Goal: Information Seeking & Learning: Learn about a topic

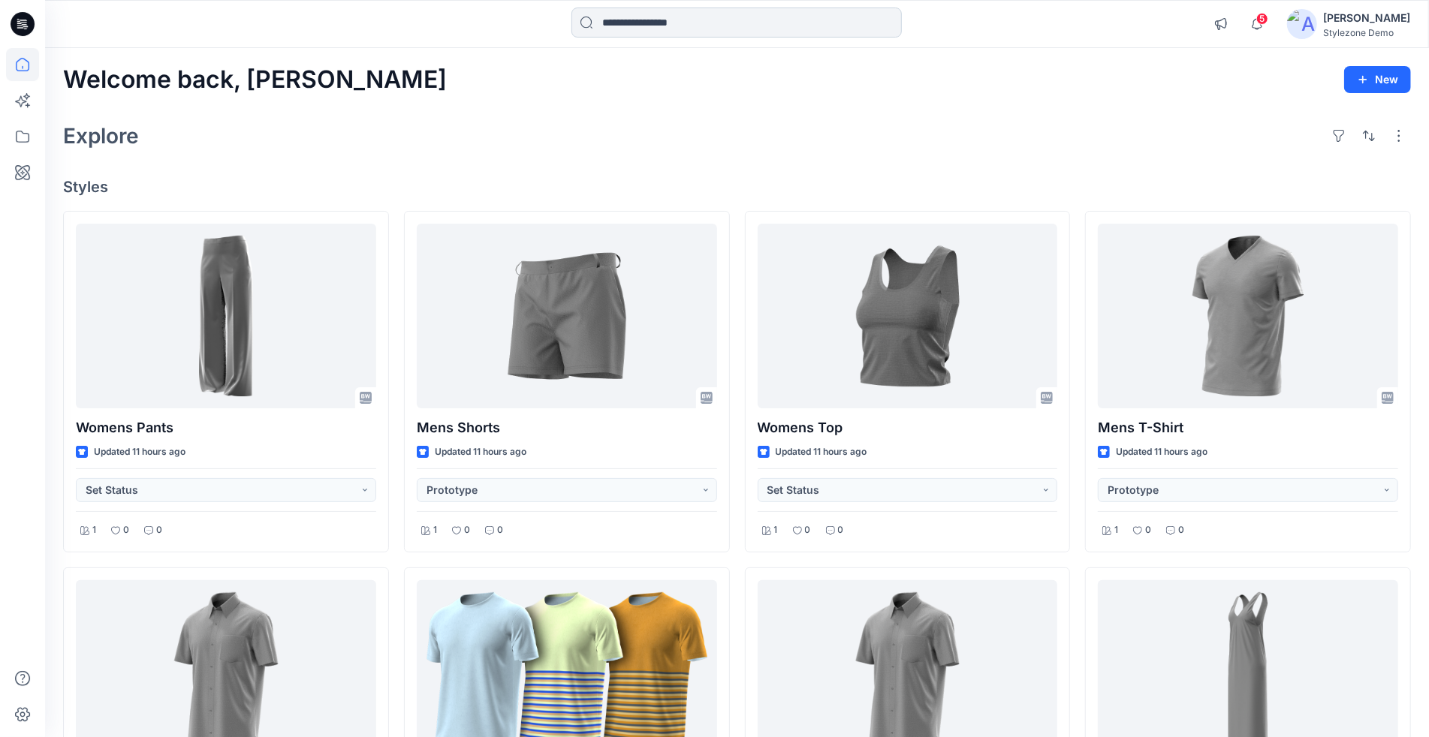
click at [646, 18] on input at bounding box center [736, 23] width 330 height 30
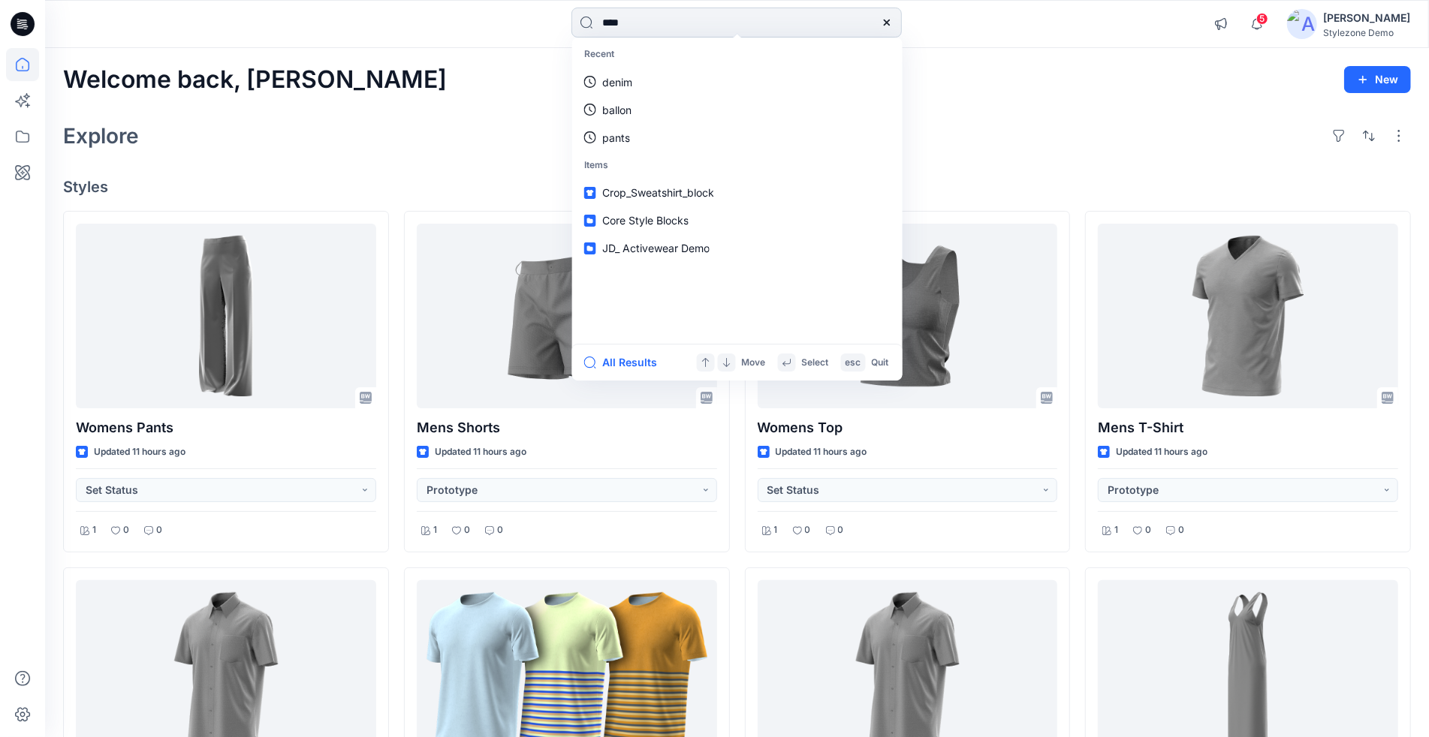
type input "*****"
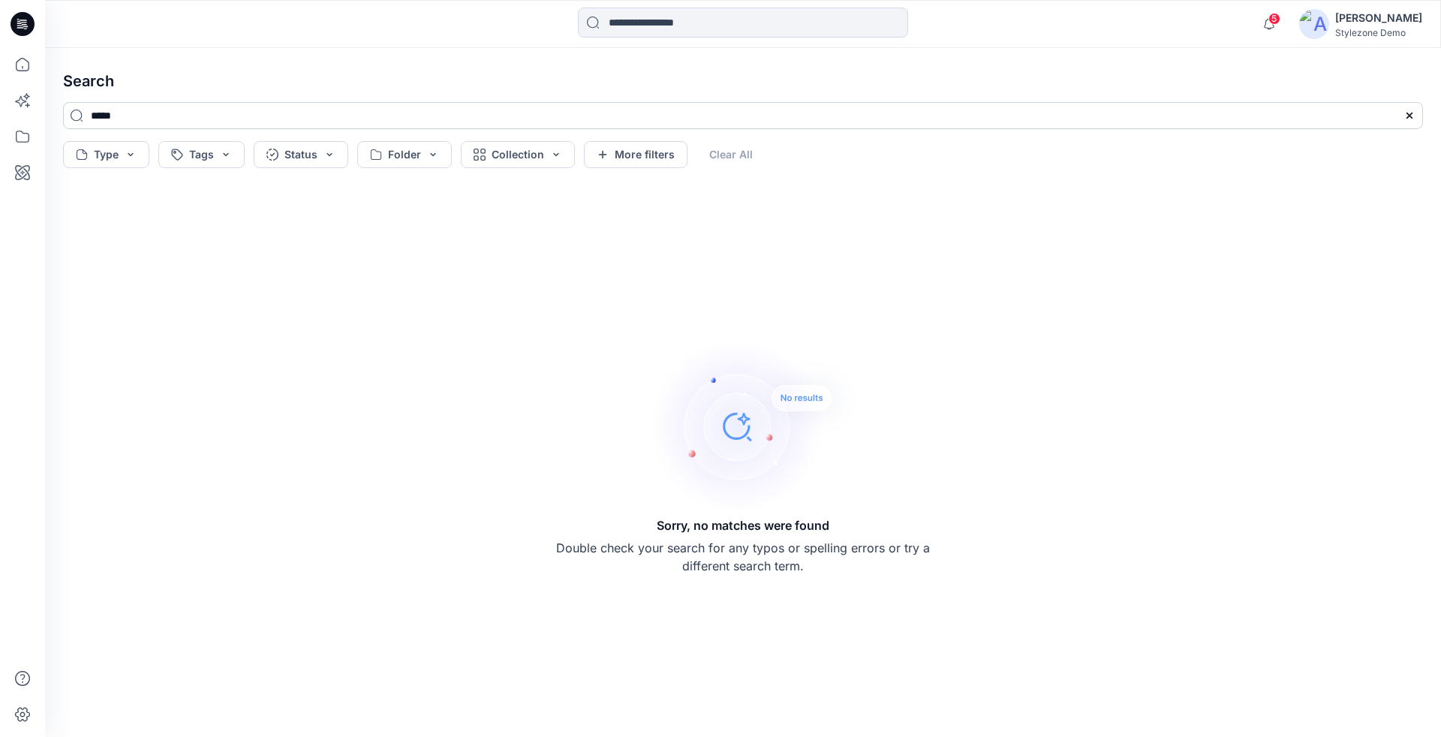
click at [545, 115] on input "*****" at bounding box center [743, 115] width 1360 height 27
click at [726, 112] on input "******" at bounding box center [743, 115] width 1360 height 27
type input "*"
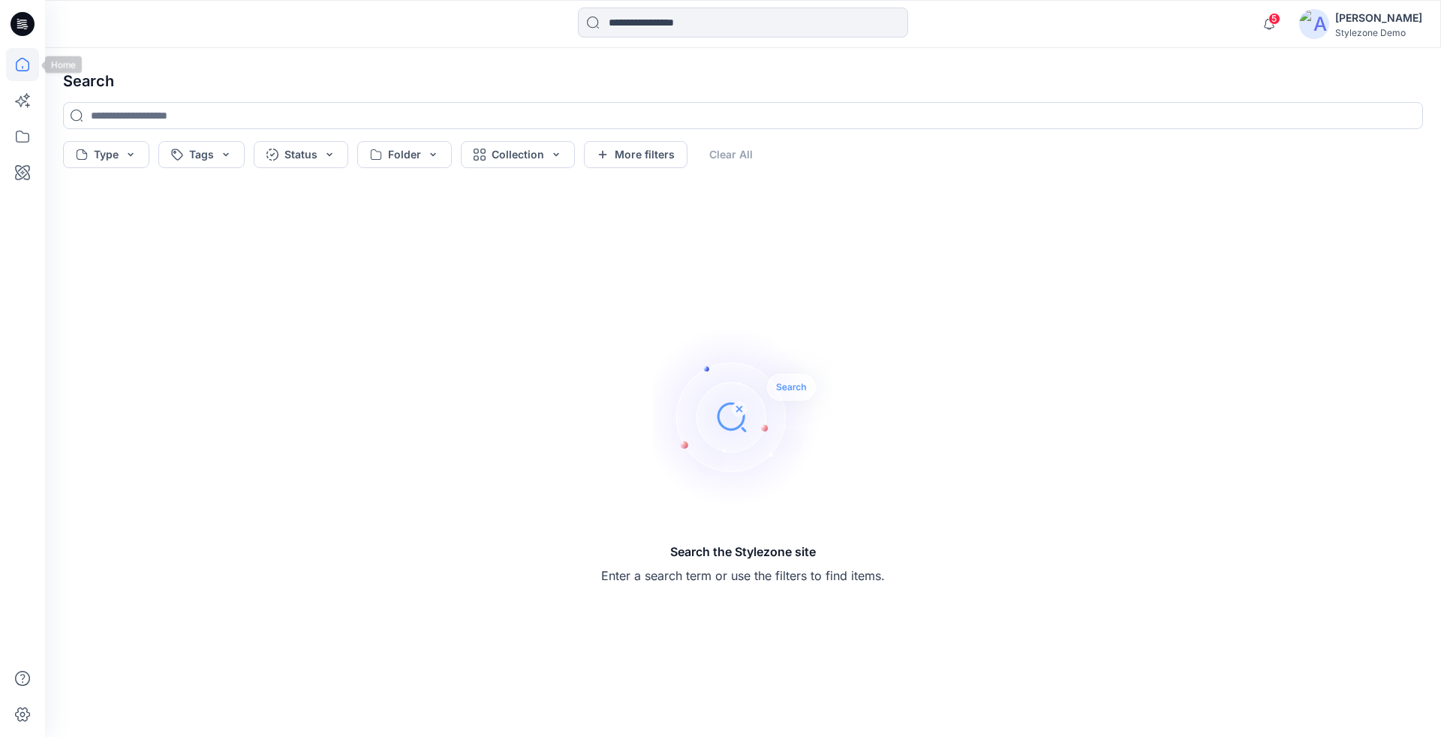
click at [11, 68] on icon at bounding box center [22, 64] width 33 height 33
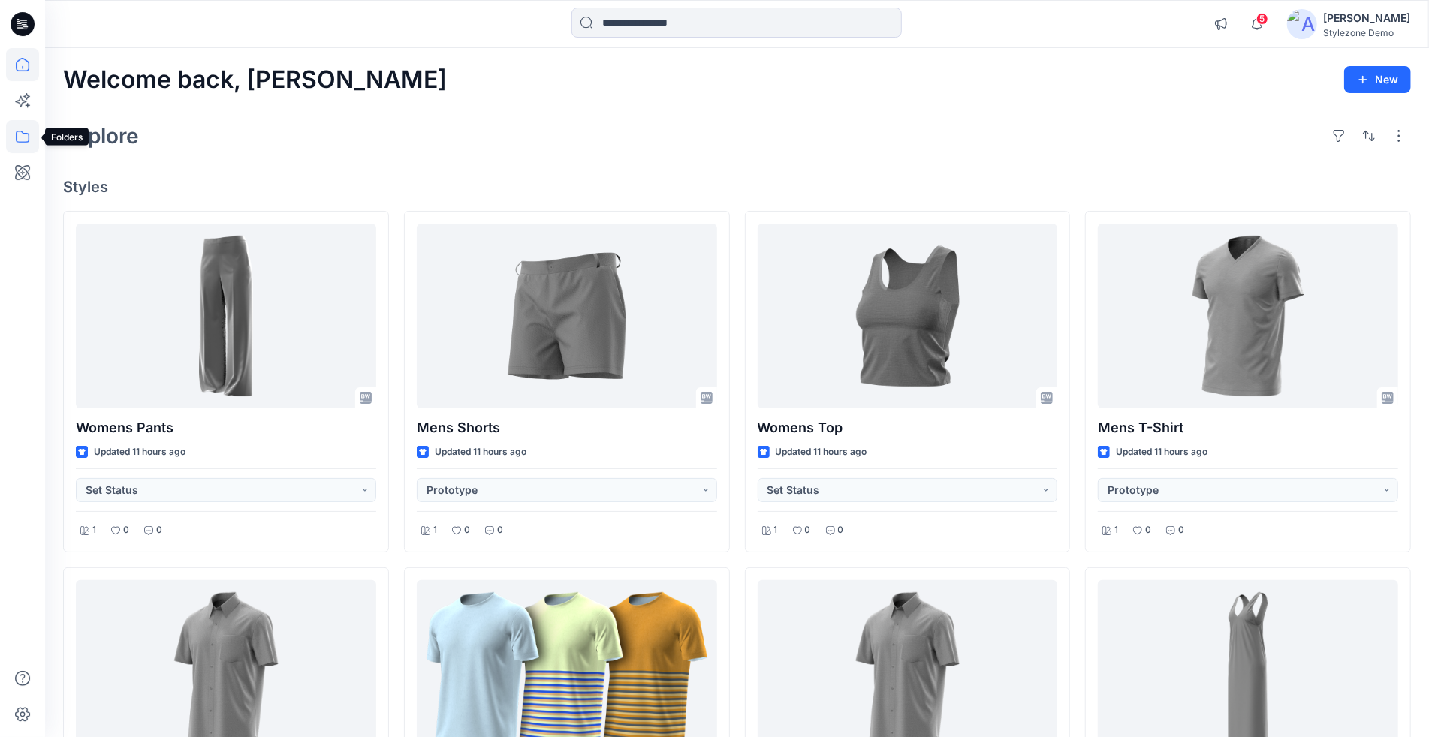
click at [33, 125] on icon at bounding box center [22, 136] width 33 height 33
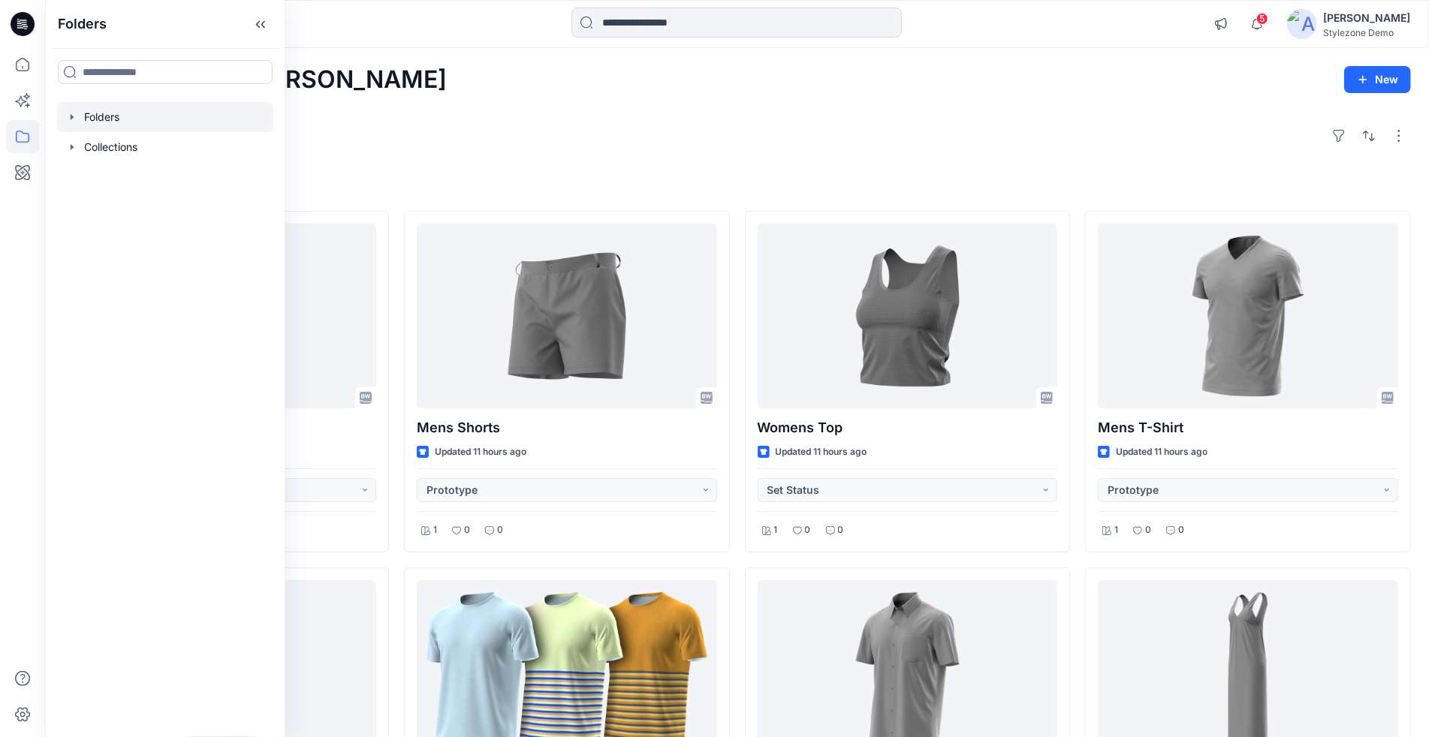
click at [71, 116] on icon "button" at bounding box center [72, 116] width 3 height 5
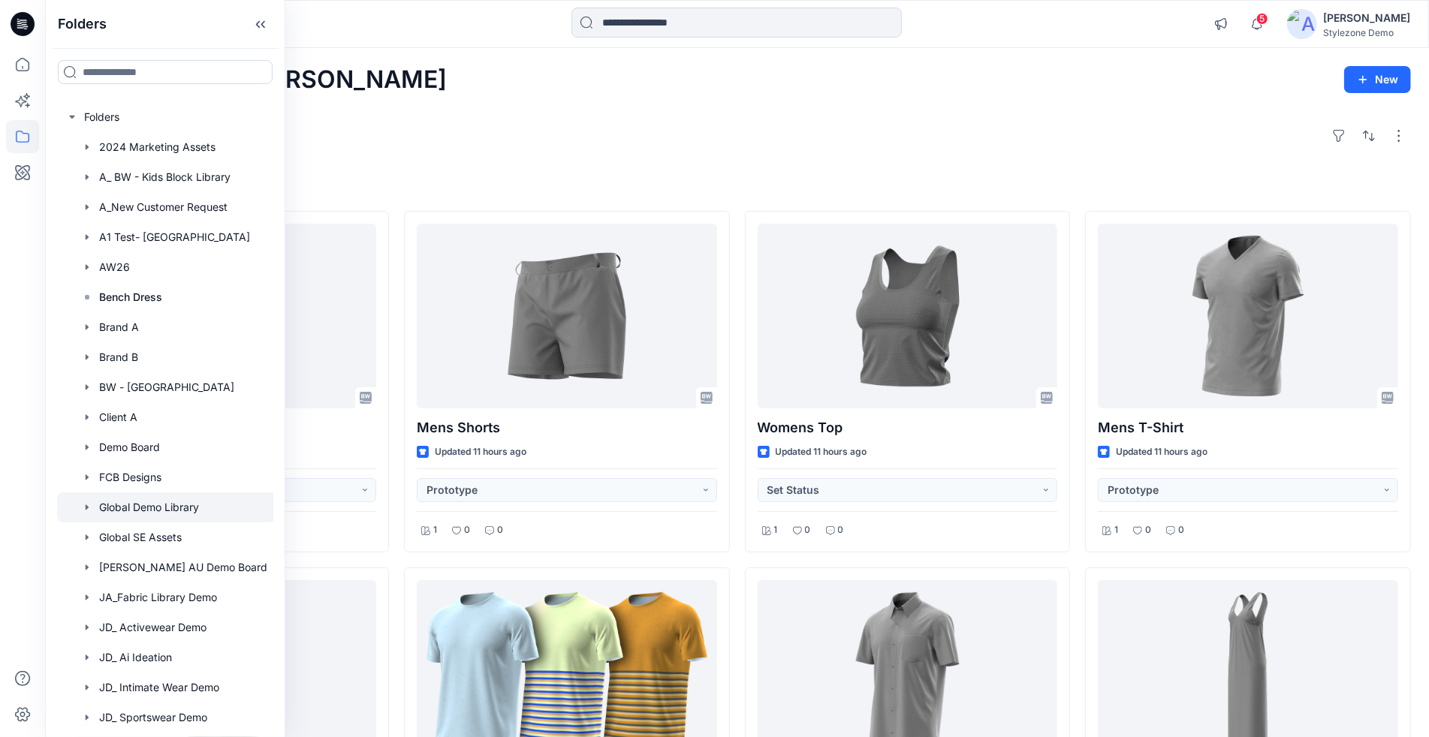
click at [119, 511] on div at bounding box center [166, 507] width 219 height 30
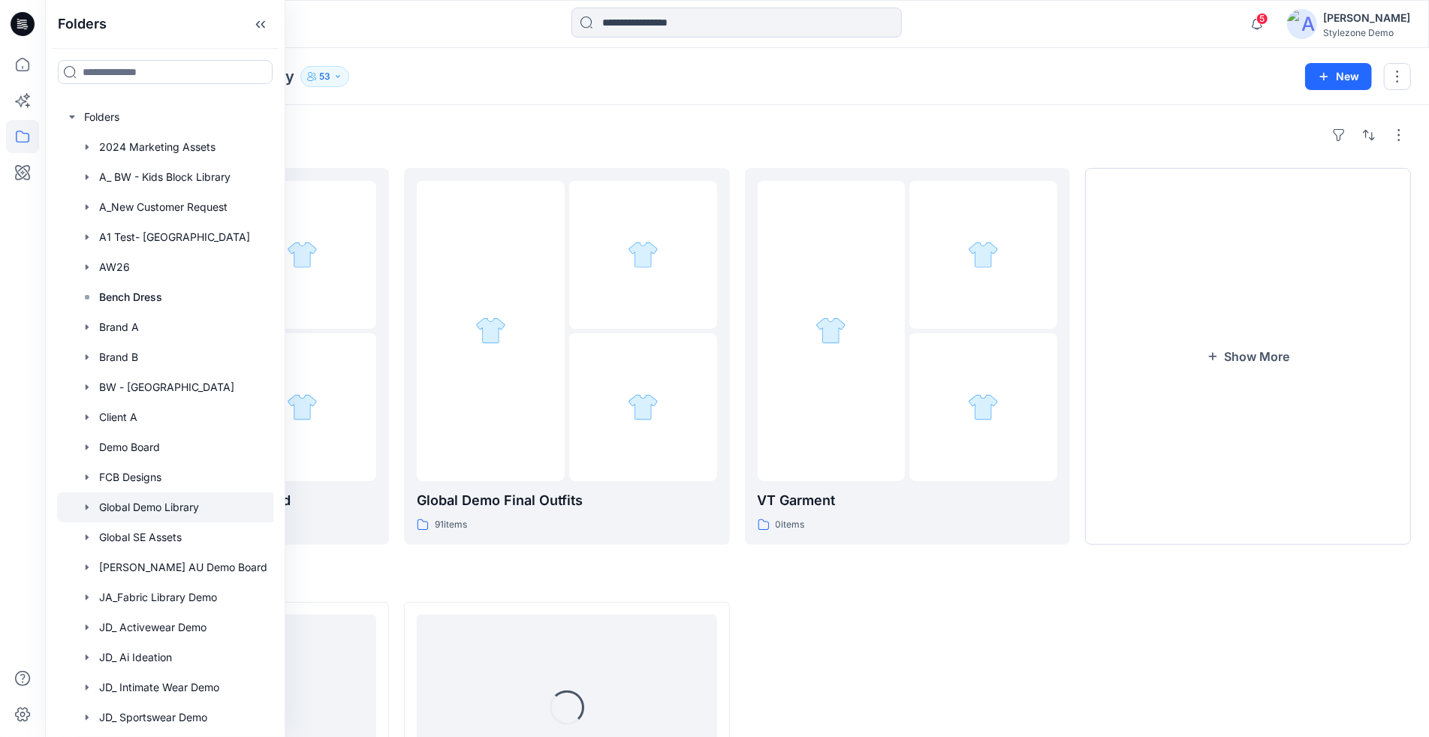
click at [637, 103] on div "Folders Global Demo Library 53 New" at bounding box center [737, 76] width 1384 height 57
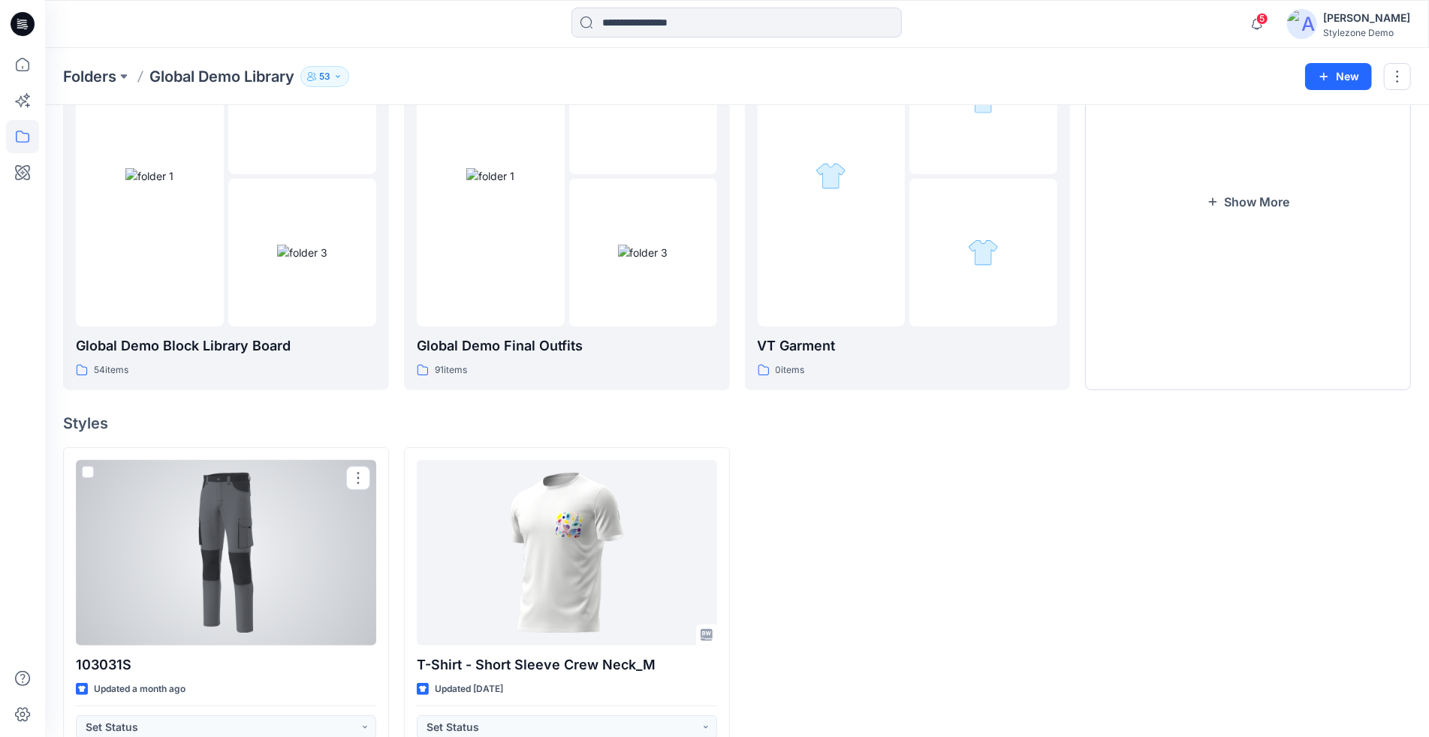
scroll to position [158, 0]
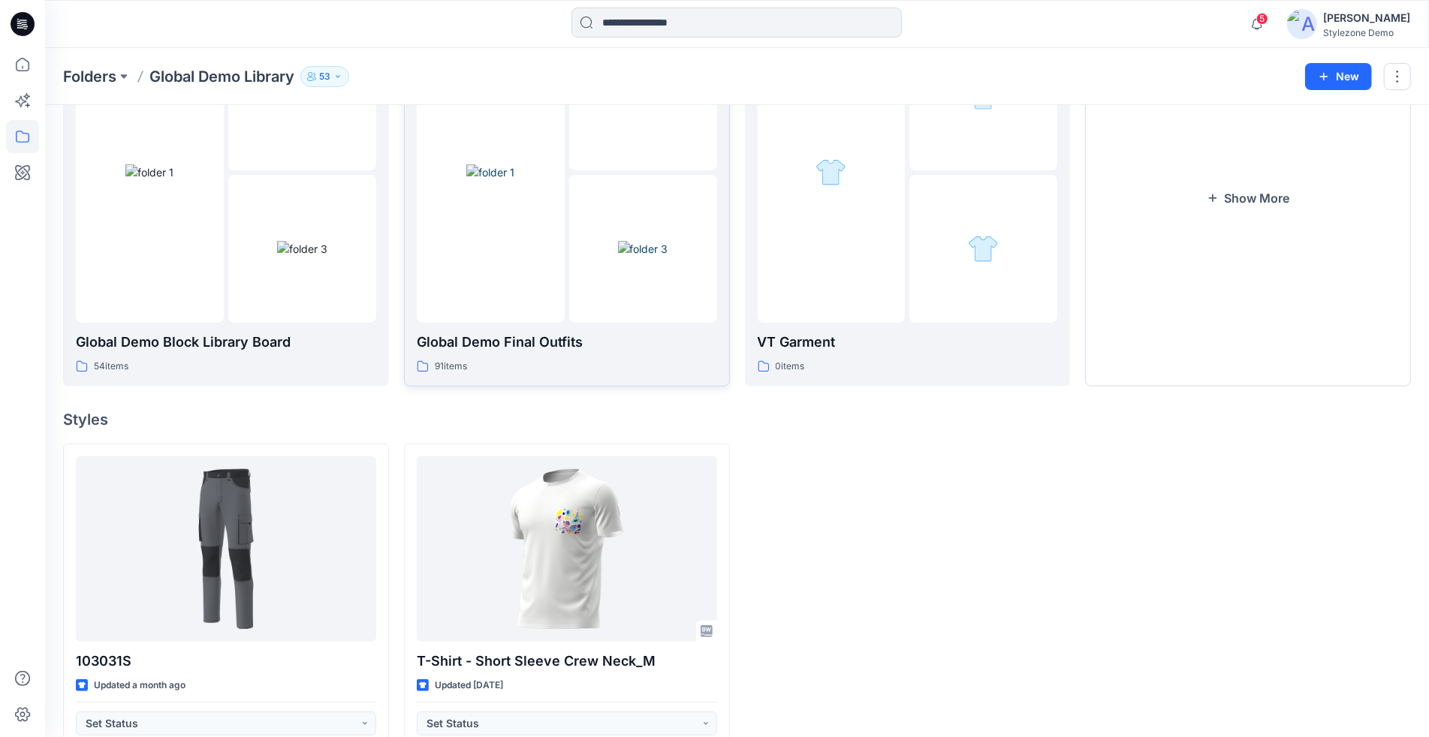
click at [529, 339] on p "Global Demo Final Outfits" at bounding box center [567, 342] width 300 height 21
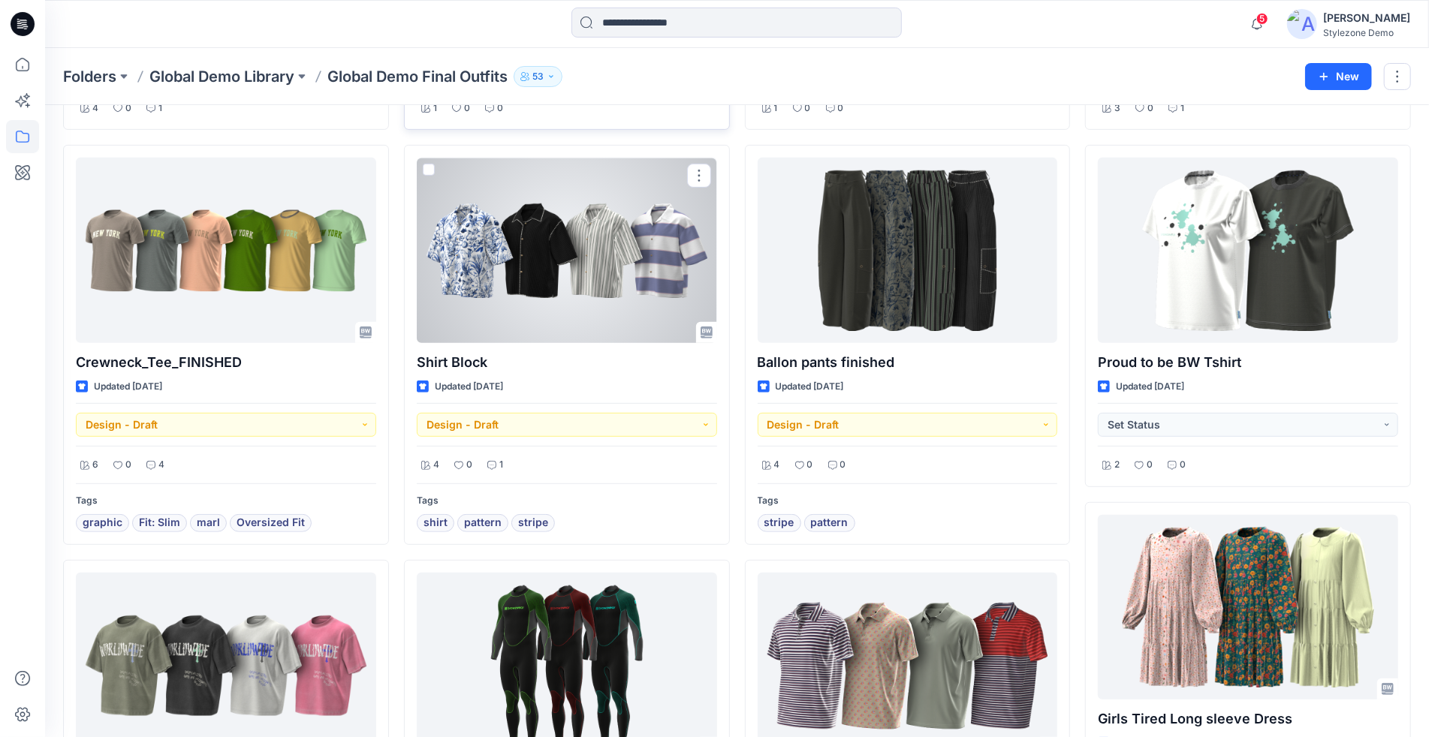
scroll to position [383, 0]
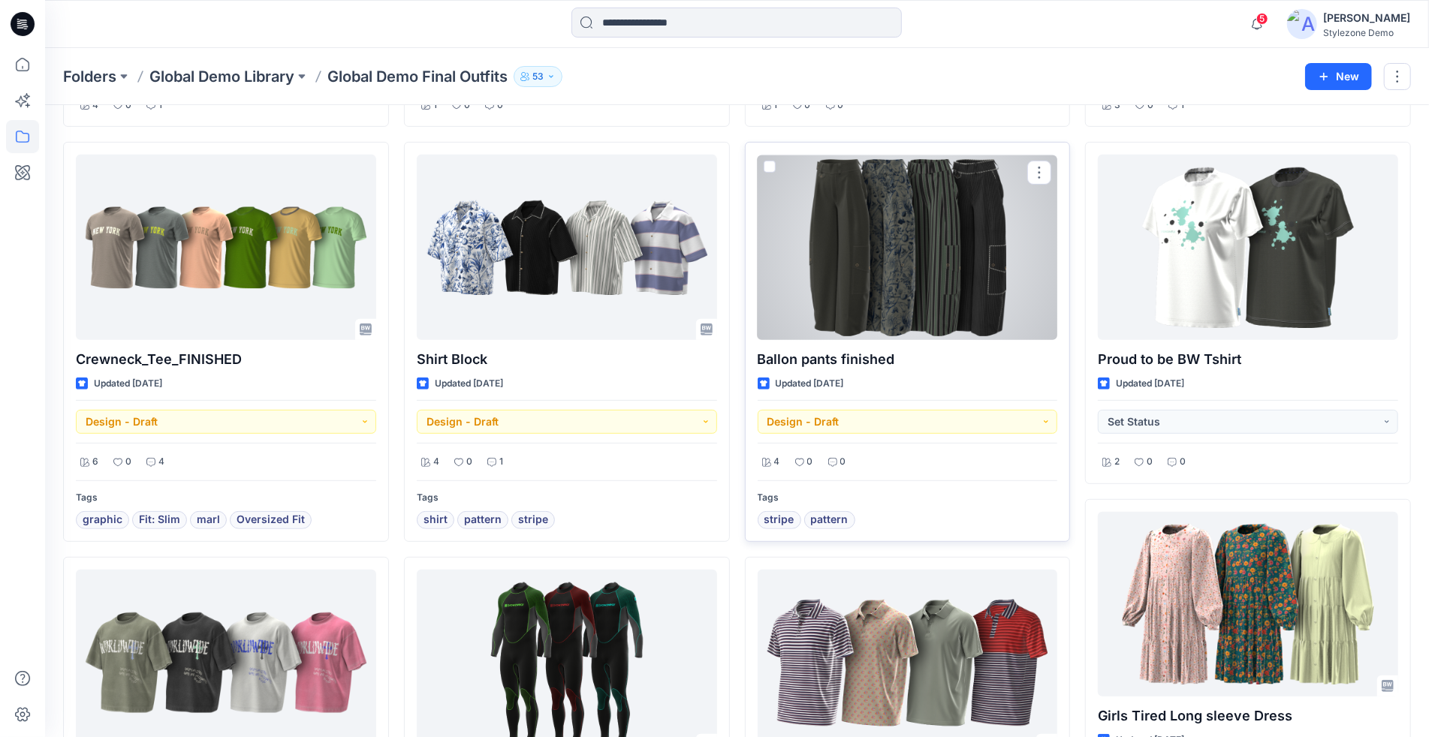
click at [833, 210] on div at bounding box center [907, 247] width 300 height 185
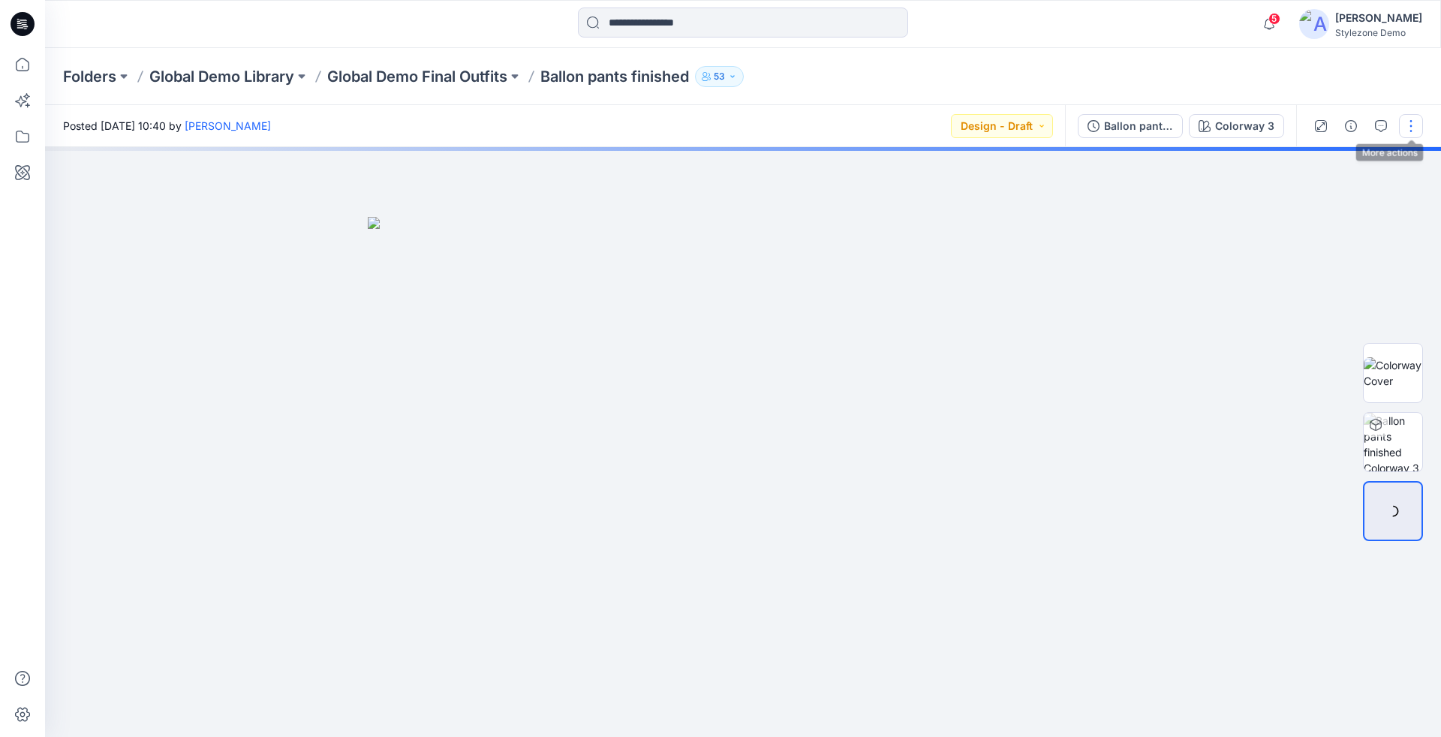
click at [1413, 119] on button "button" at bounding box center [1411, 126] width 24 height 24
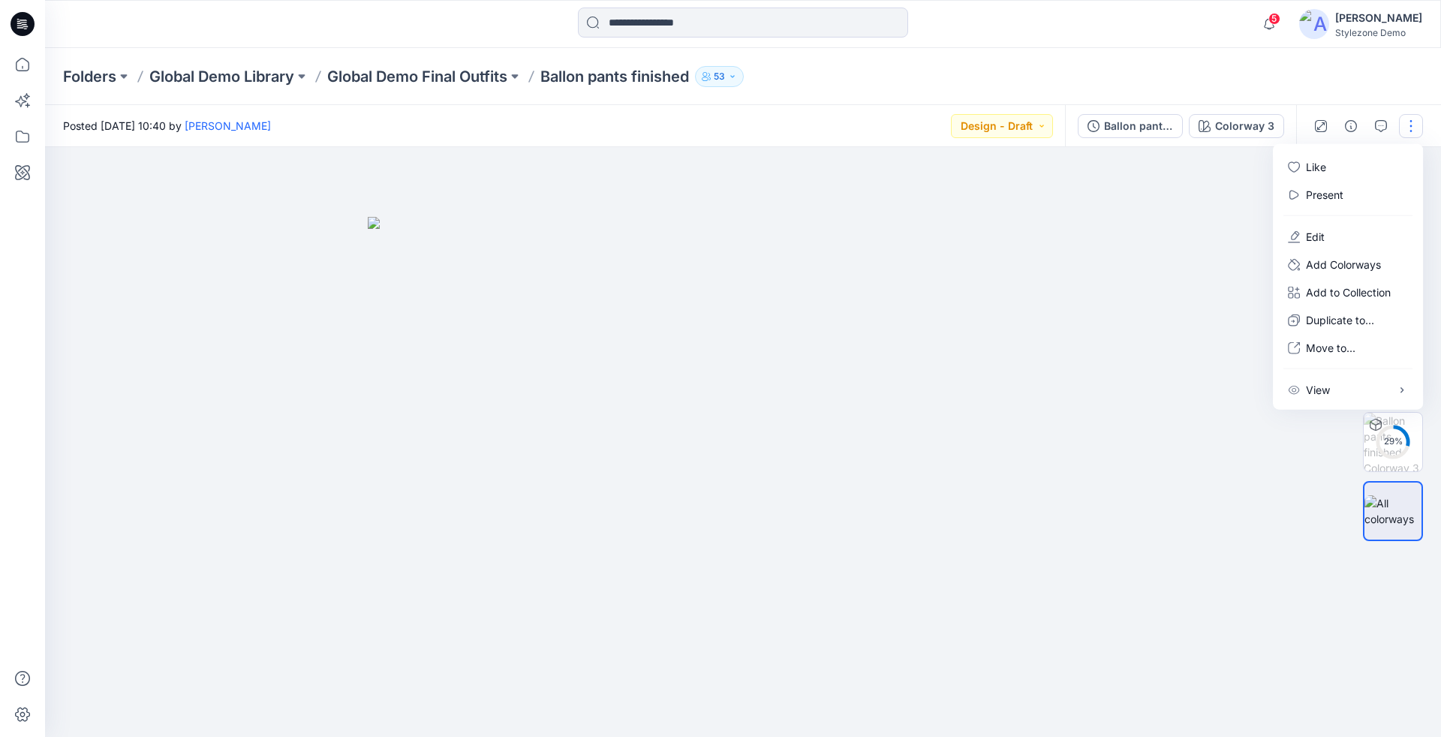
click at [1152, 258] on div at bounding box center [743, 442] width 1396 height 590
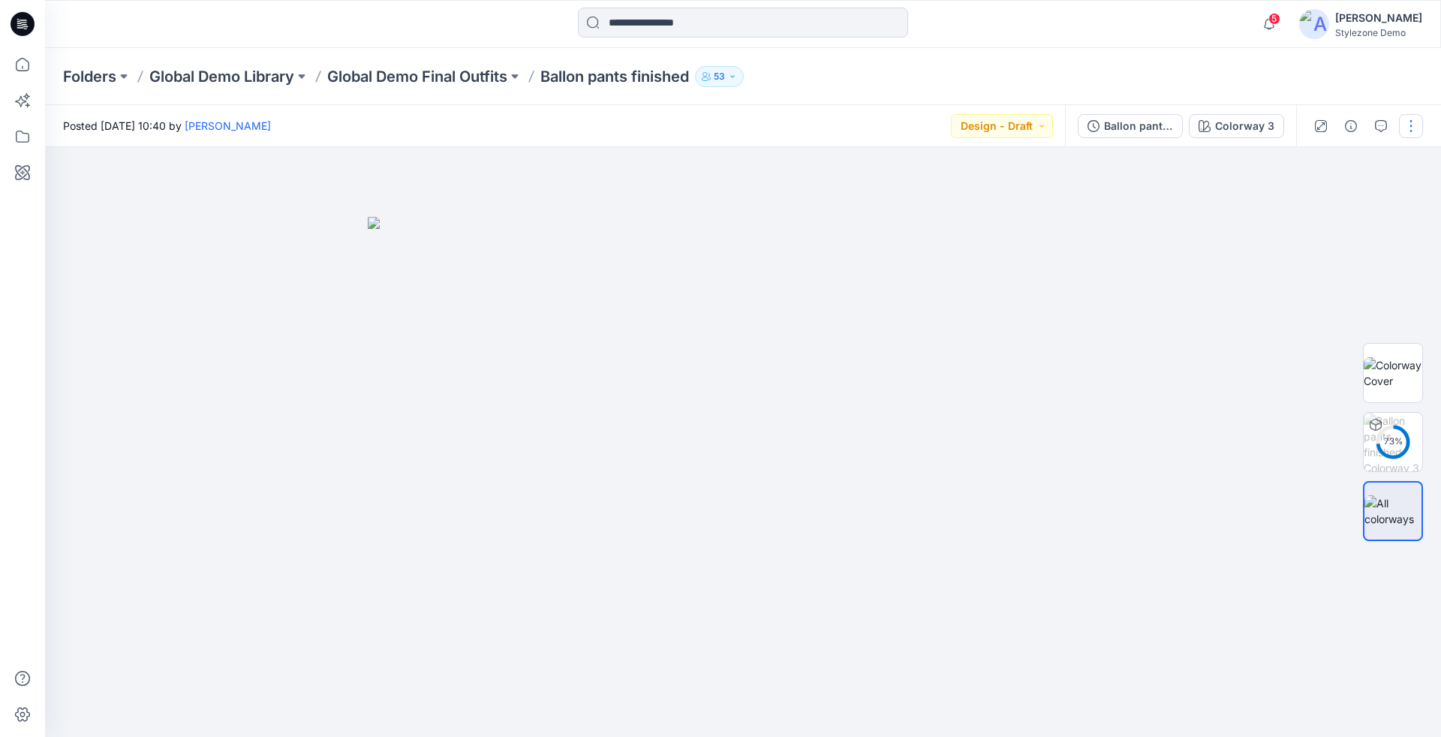
click at [1420, 125] on button "button" at bounding box center [1411, 126] width 24 height 24
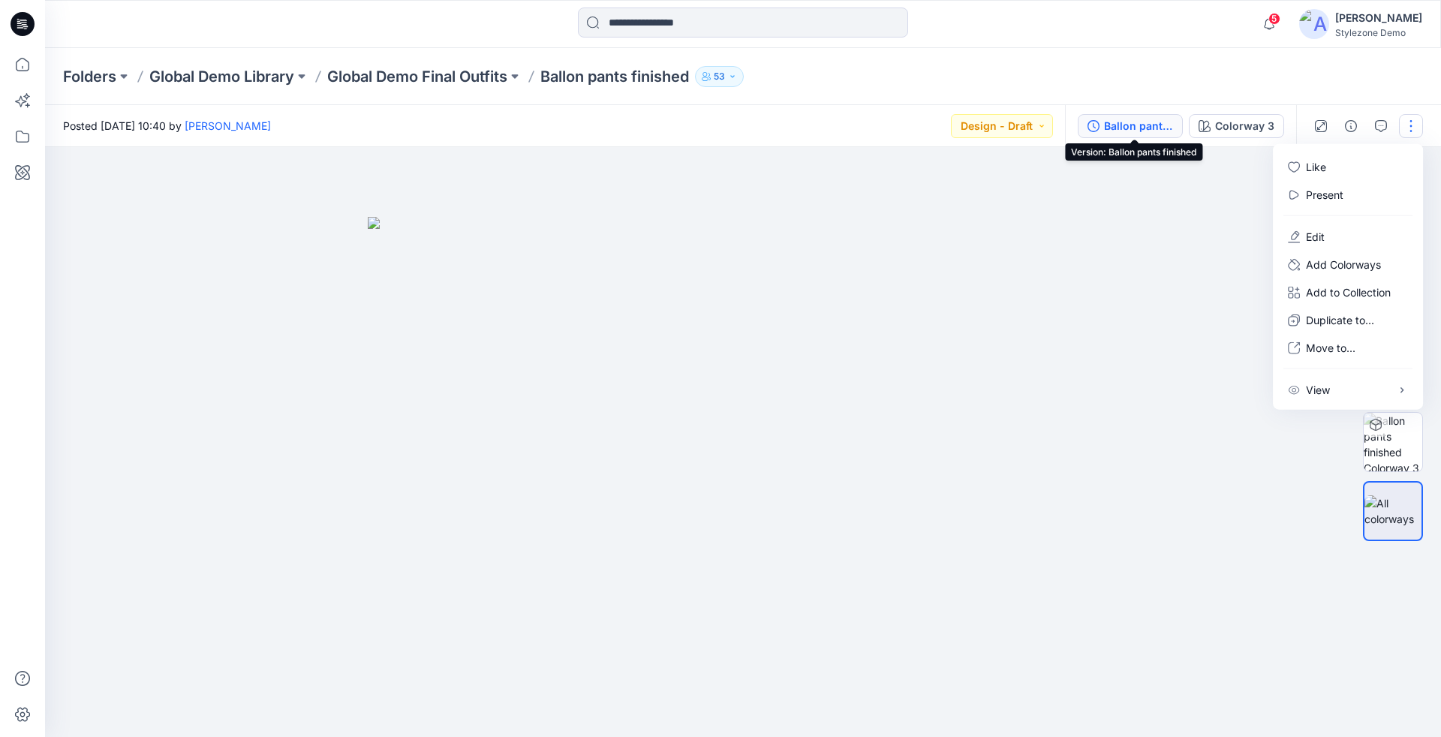
click at [1119, 121] on div "Ballon pants finished" at bounding box center [1138, 126] width 69 height 17
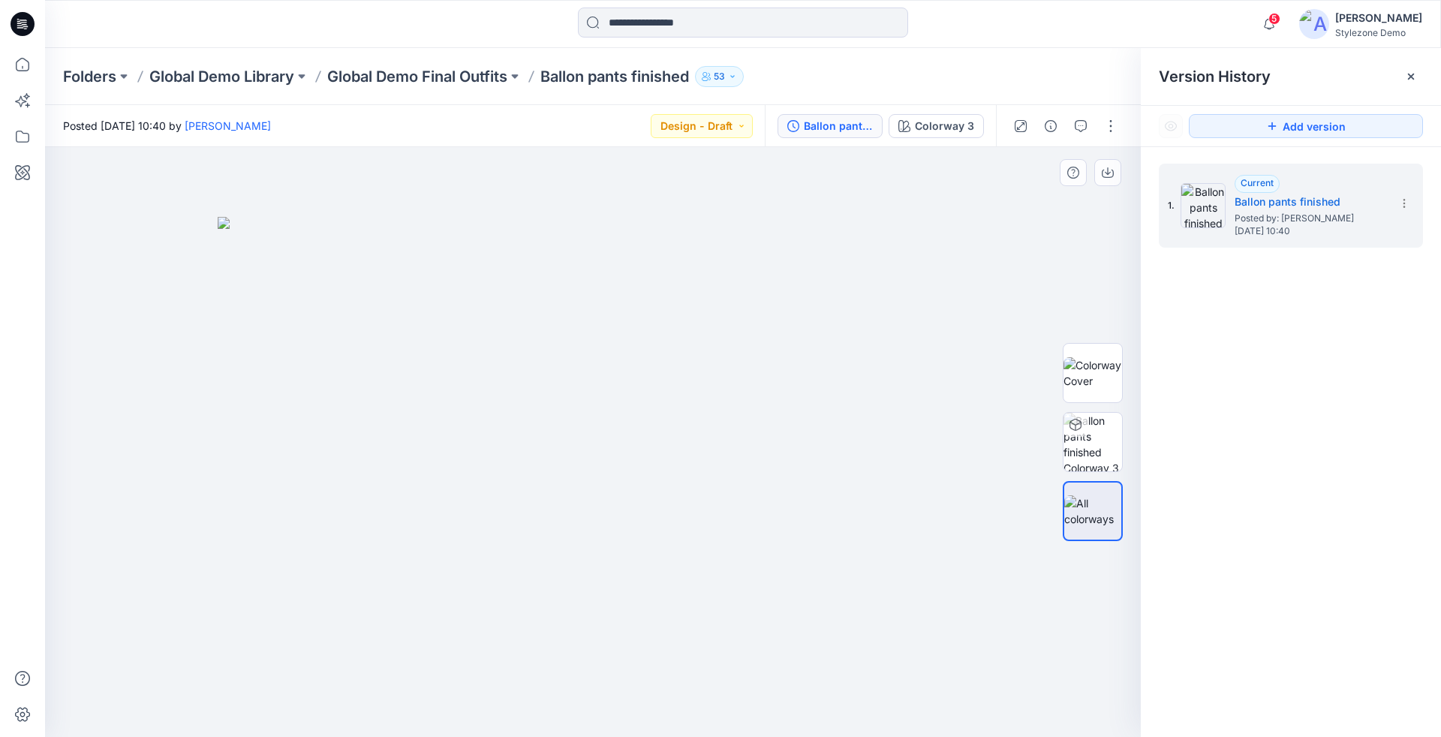
click at [917, 336] on img at bounding box center [593, 477] width 751 height 520
click at [938, 345] on img at bounding box center [593, 477] width 751 height 520
click at [1408, 77] on icon at bounding box center [1411, 77] width 12 height 12
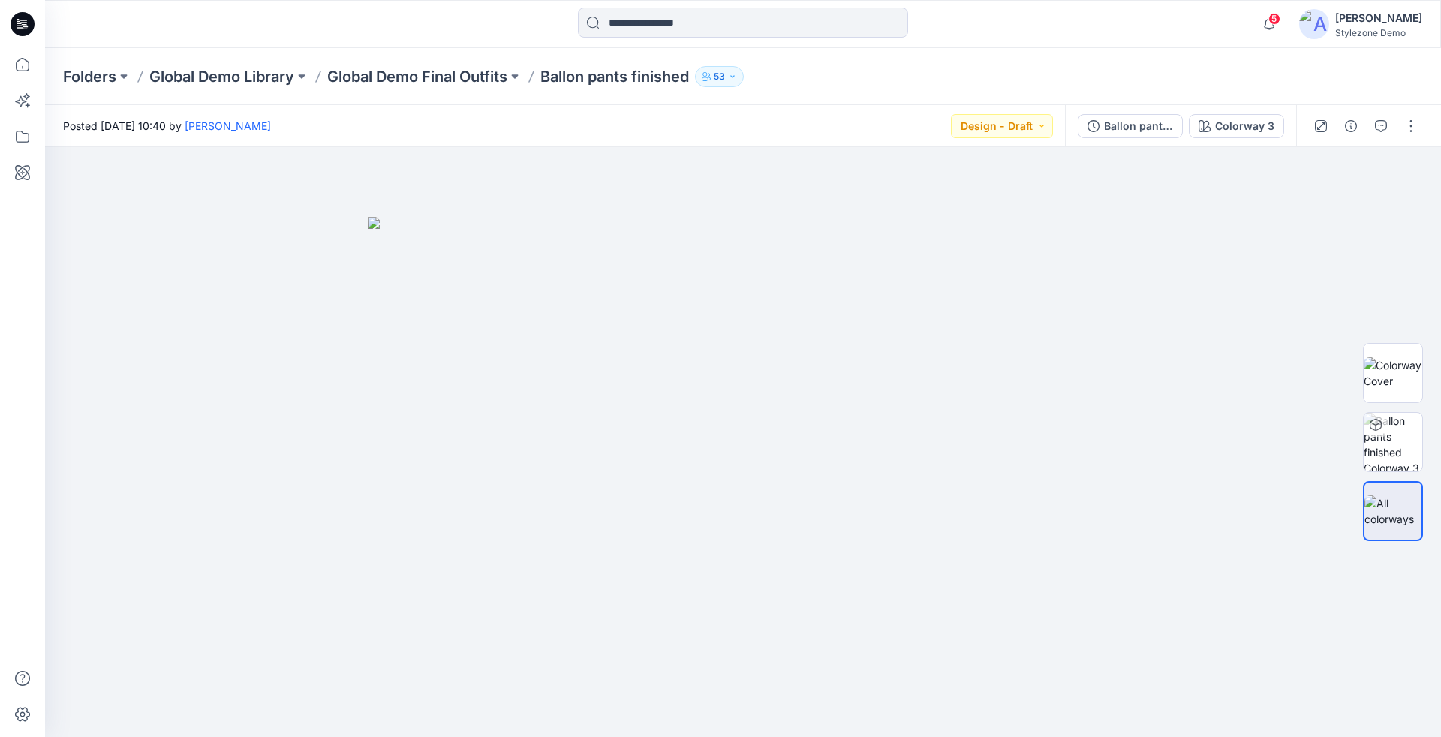
click at [715, 69] on button "53" at bounding box center [719, 76] width 49 height 21
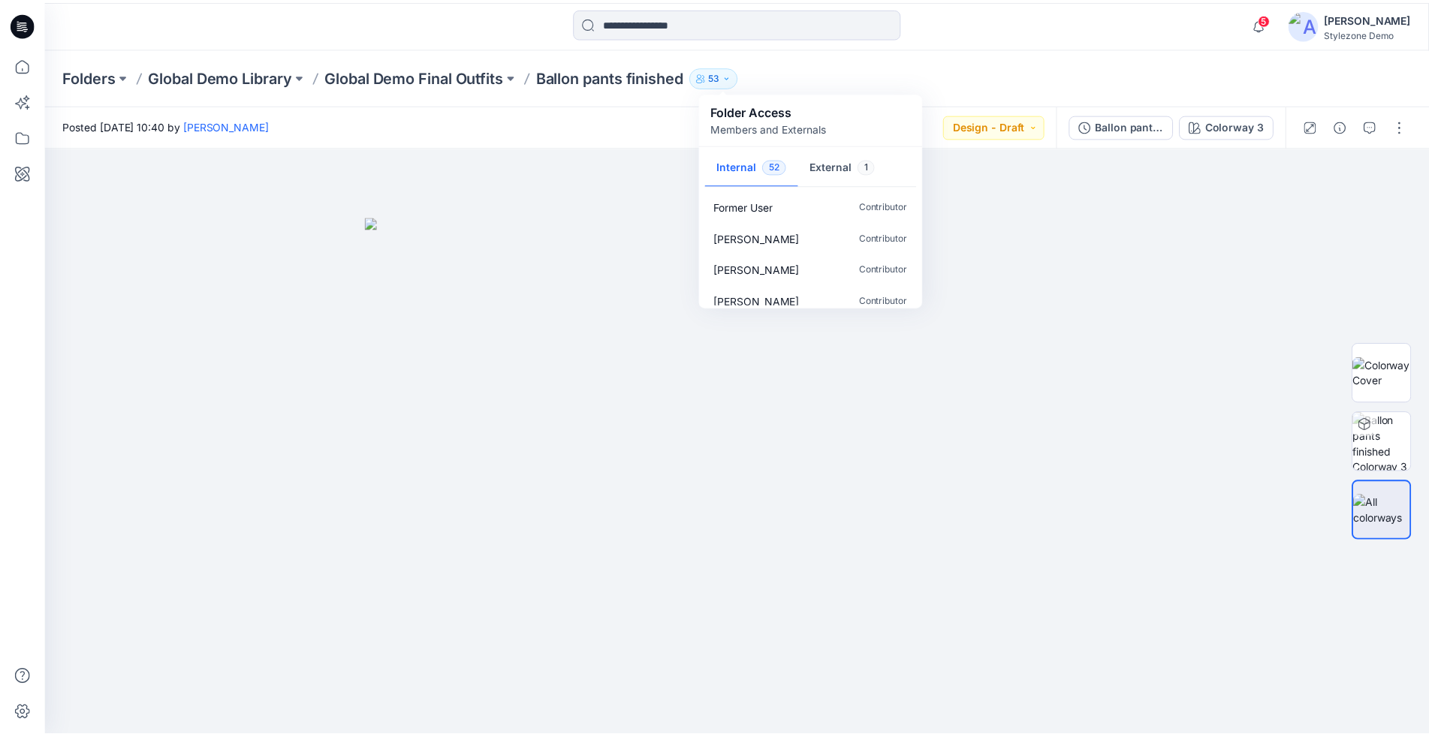
scroll to position [300, 0]
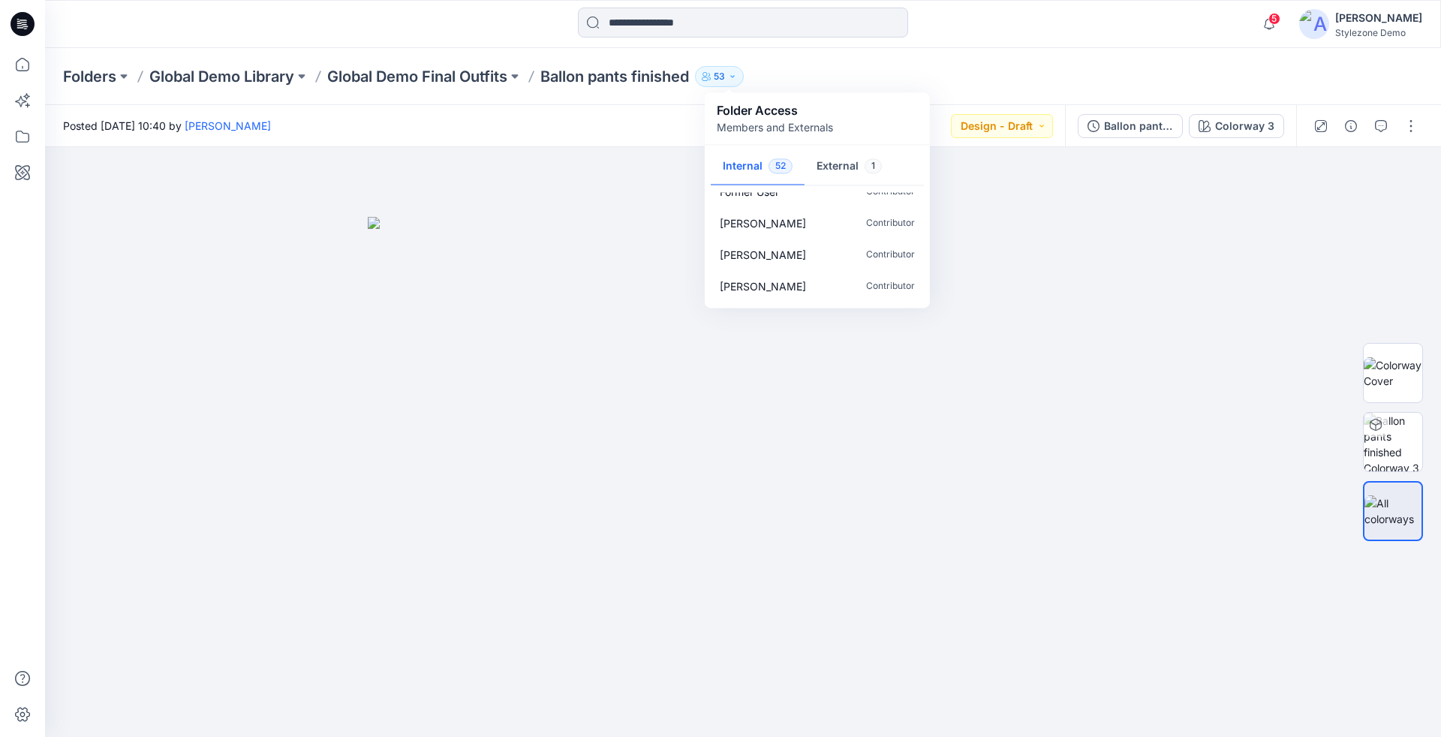
click at [948, 50] on div "Folders Global Demo Library Global Demo Final Outfits Ballon pants finished 53 …" at bounding box center [743, 76] width 1396 height 57
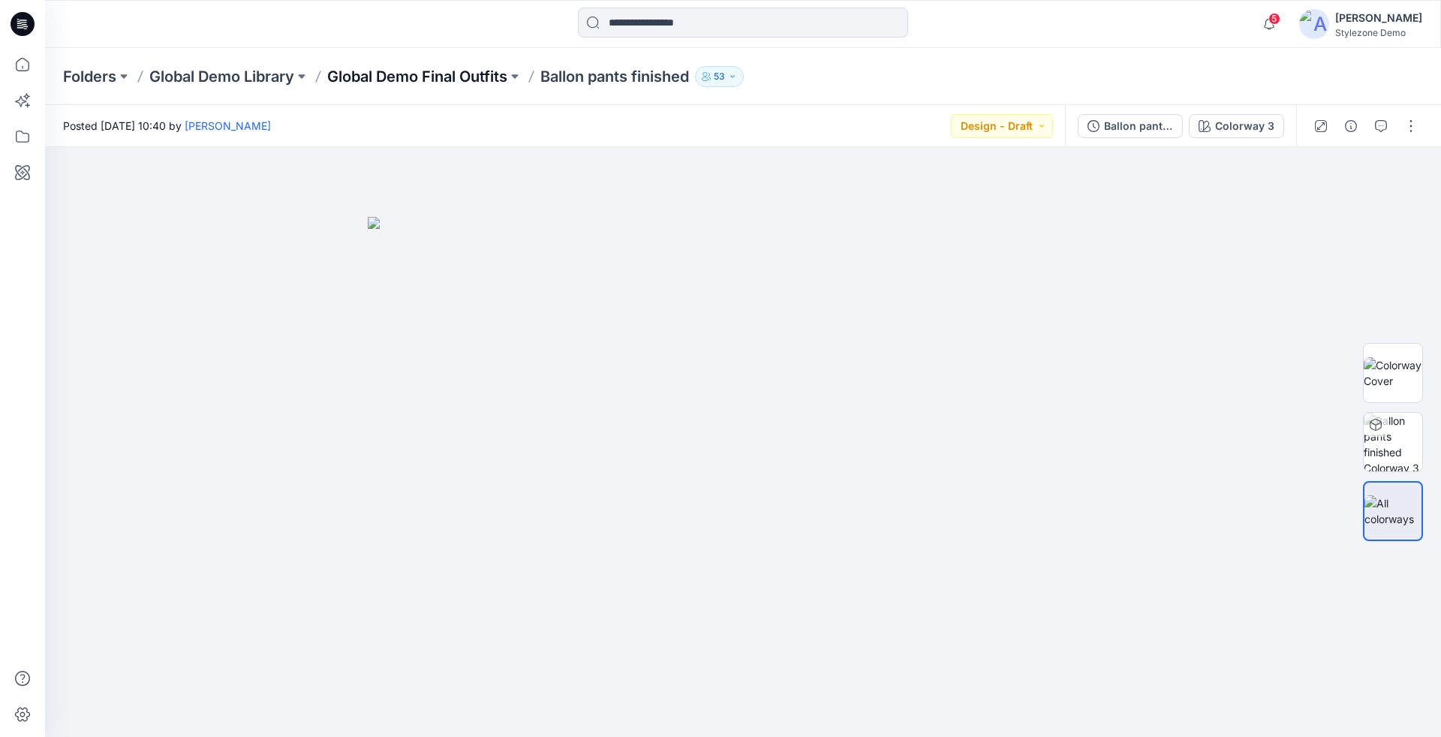
click at [459, 70] on p "Global Demo Final Outfits" at bounding box center [417, 76] width 180 height 21
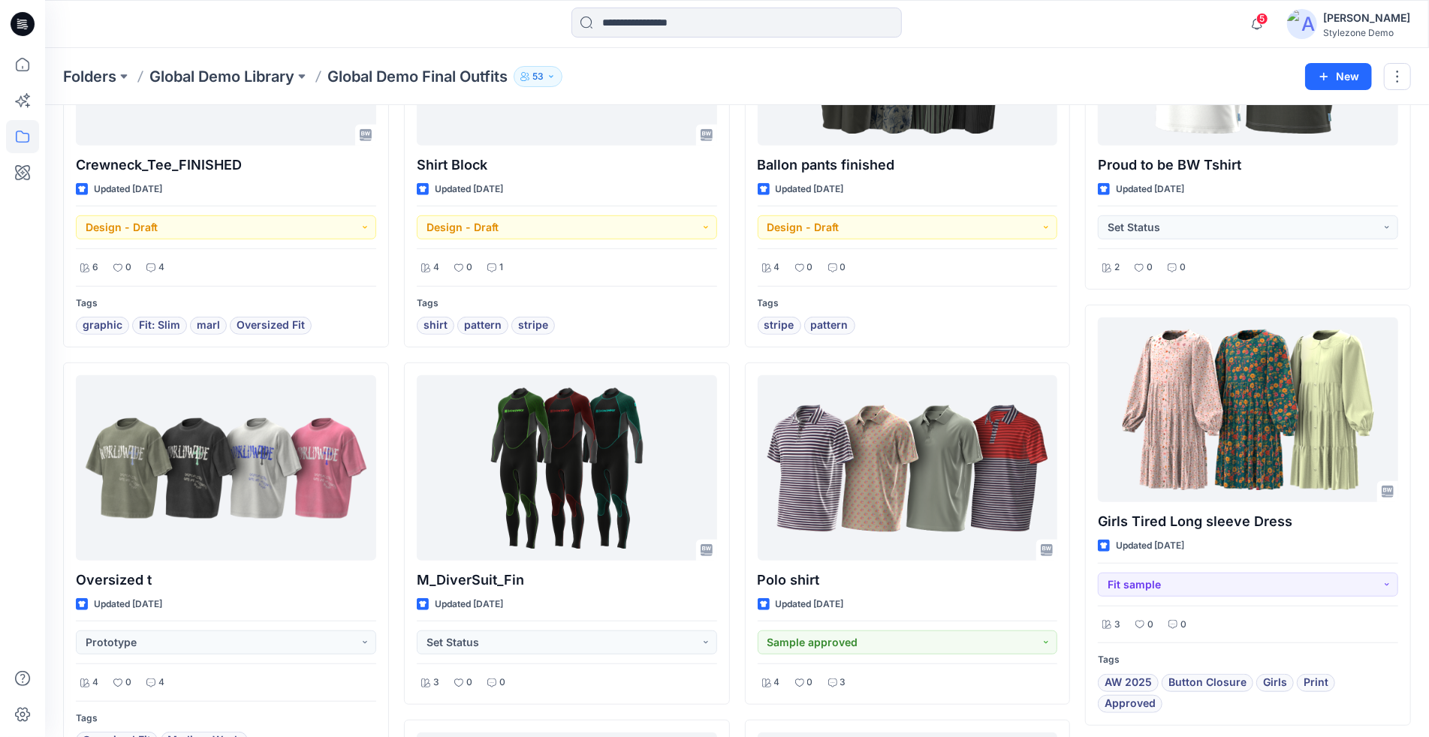
scroll to position [595, 0]
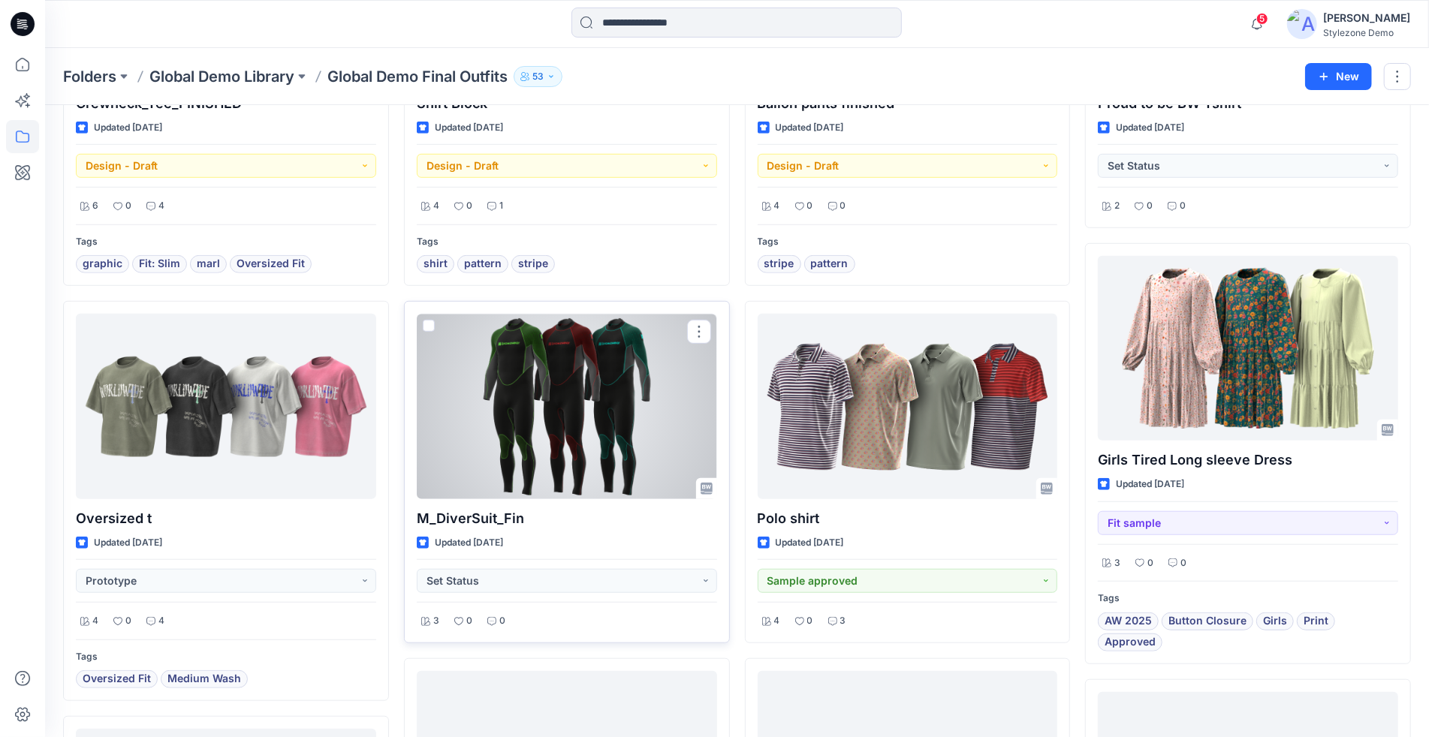
click at [623, 518] on p "M_DiverSuit_Fin" at bounding box center [567, 518] width 300 height 21
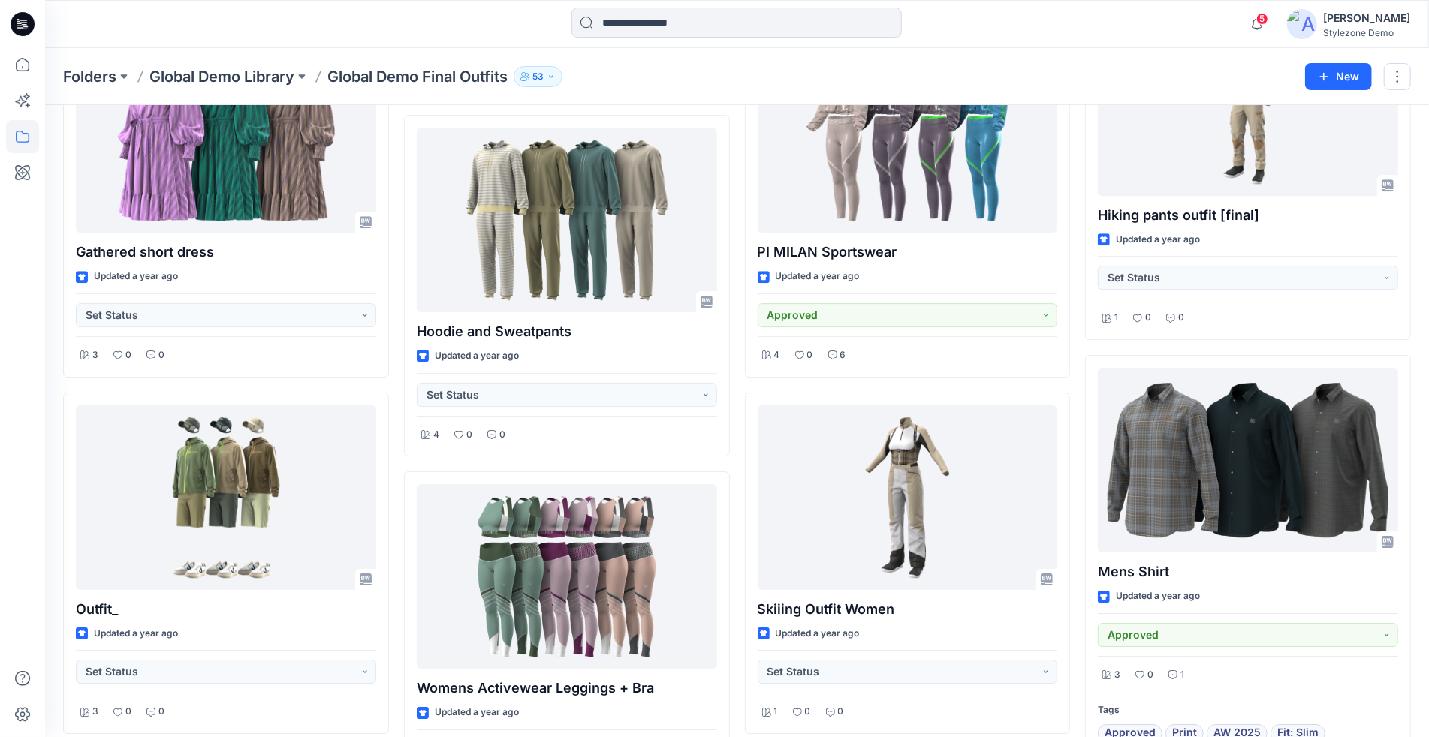
scroll to position [3479, 0]
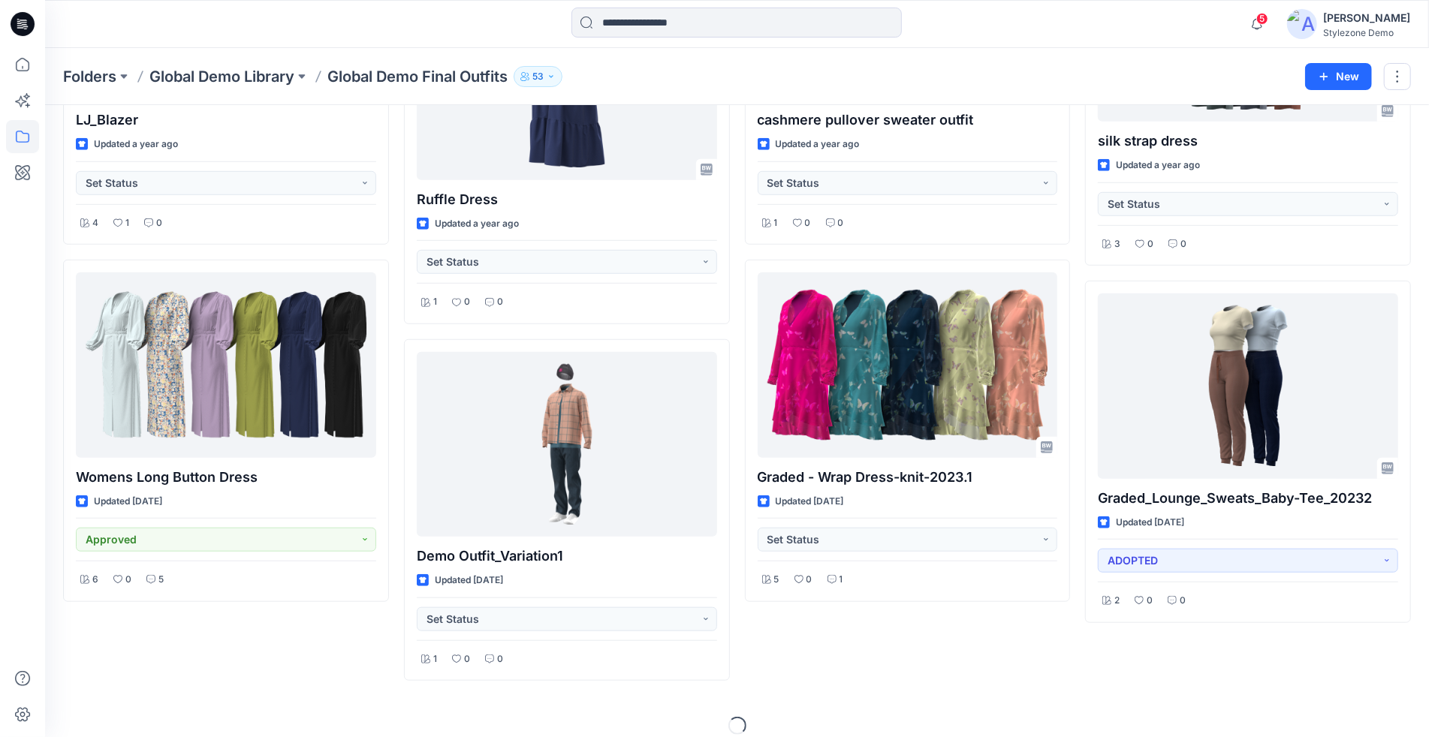
scroll to position [5013, 0]
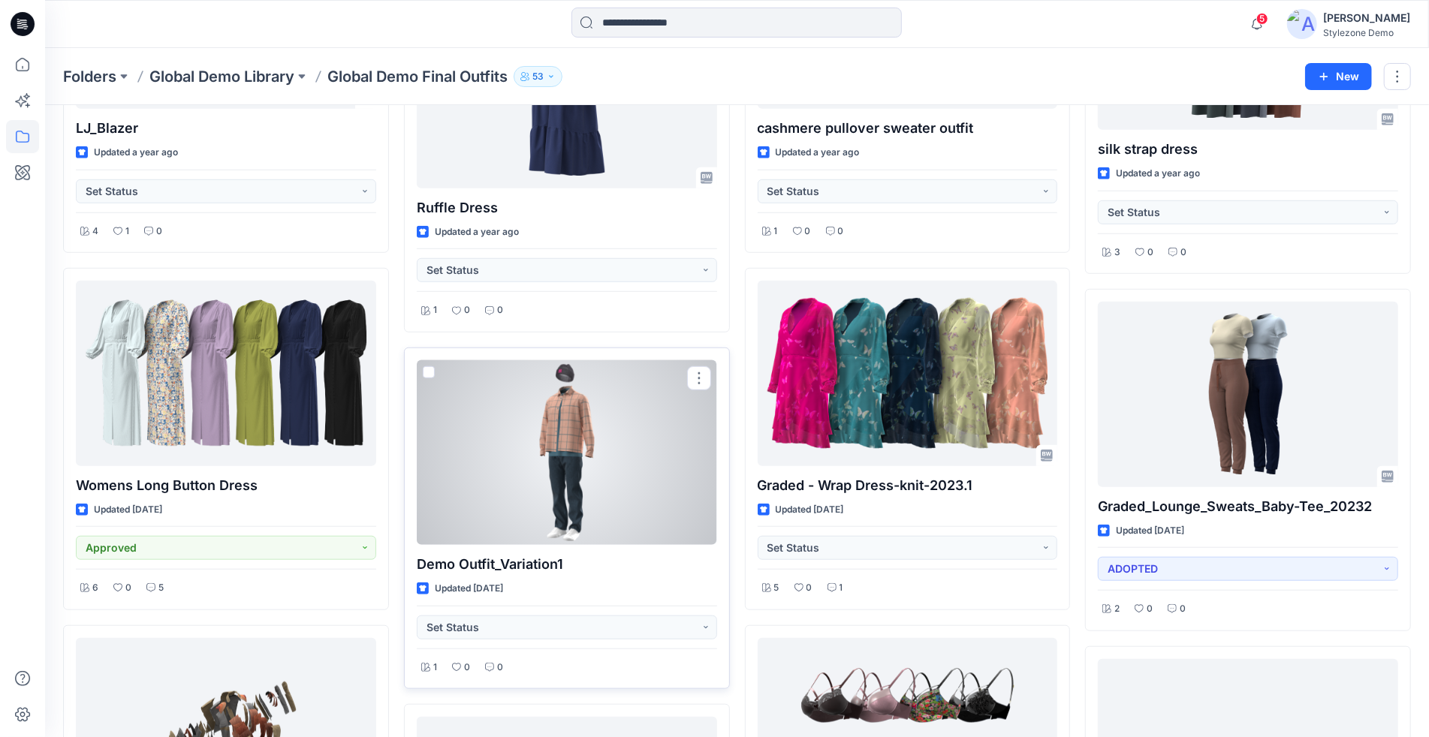
click at [606, 446] on div at bounding box center [567, 452] width 300 height 185
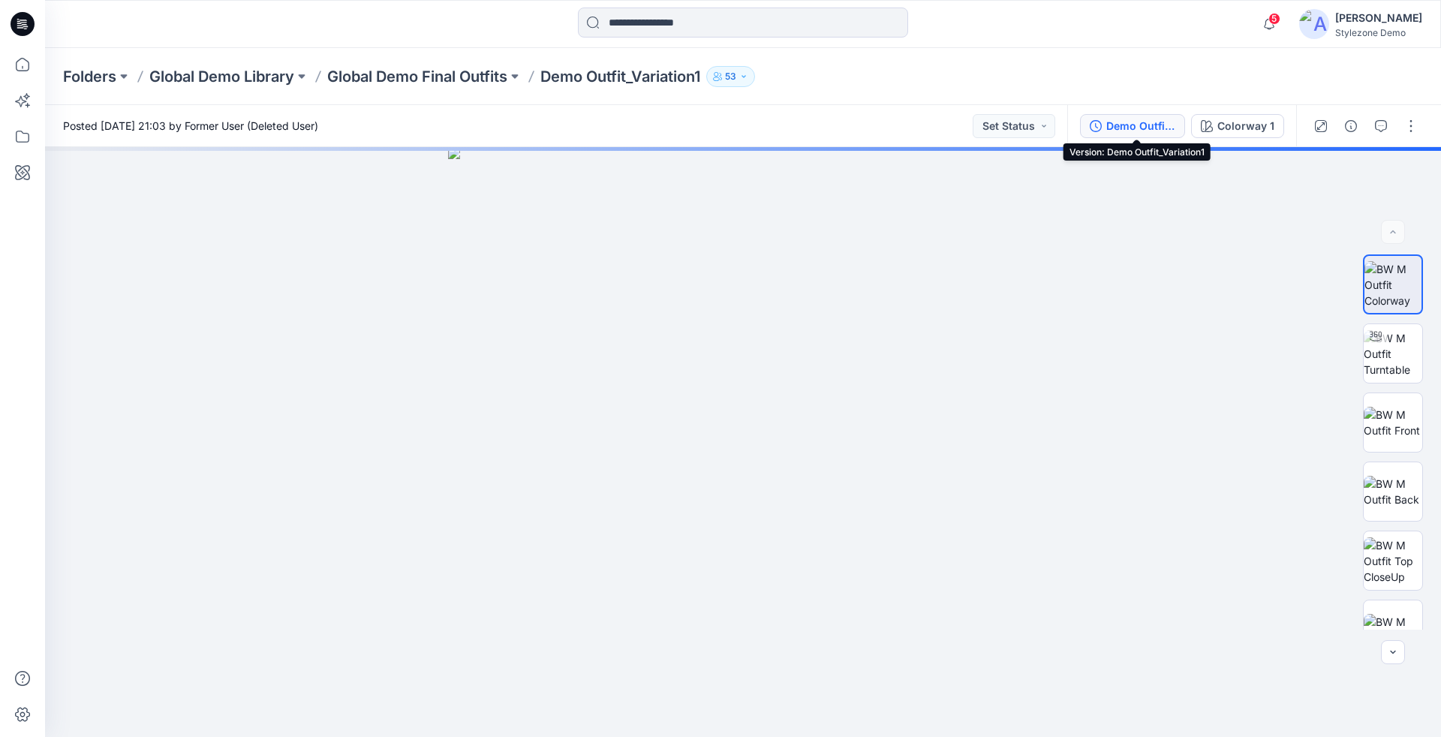
click at [1136, 134] on div "Demo Outfit_Variation1" at bounding box center [1141, 126] width 69 height 17
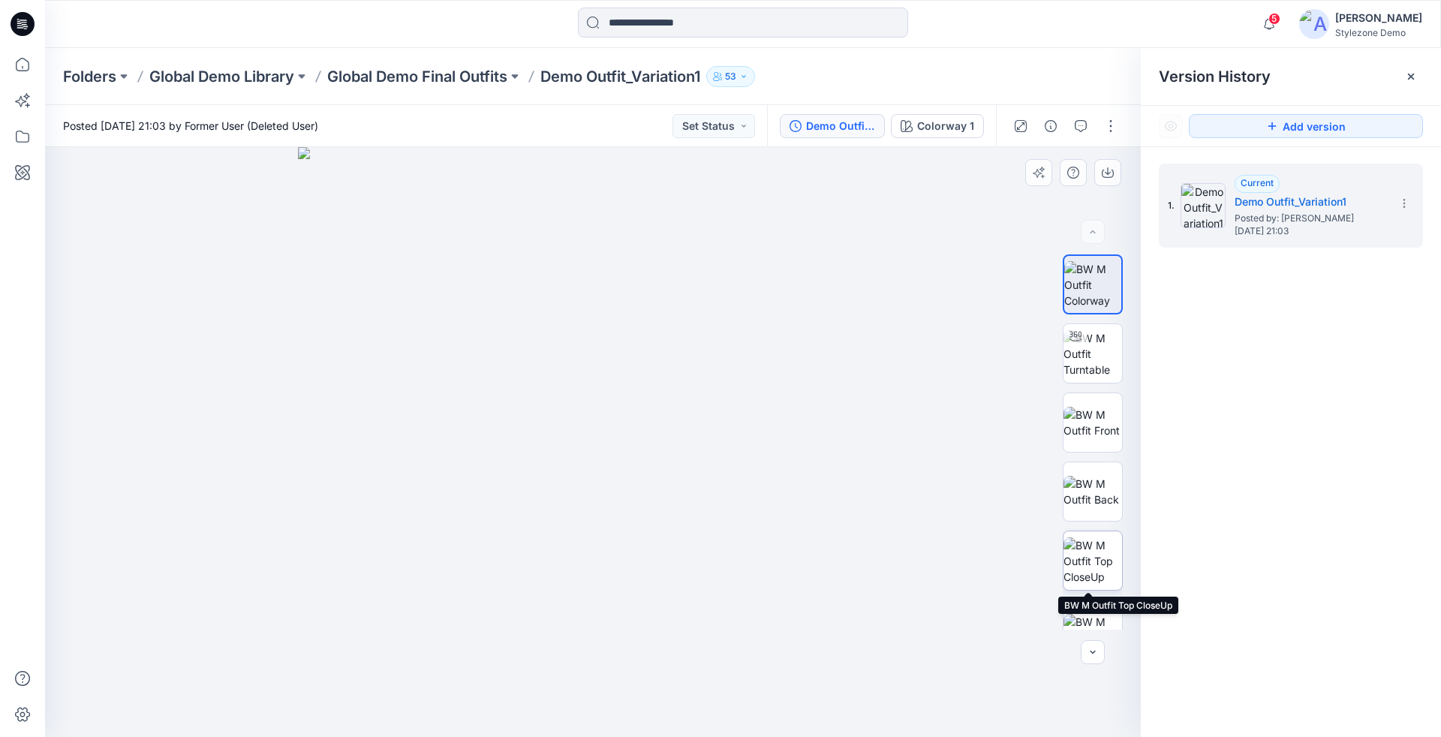
scroll to position [306, 0]
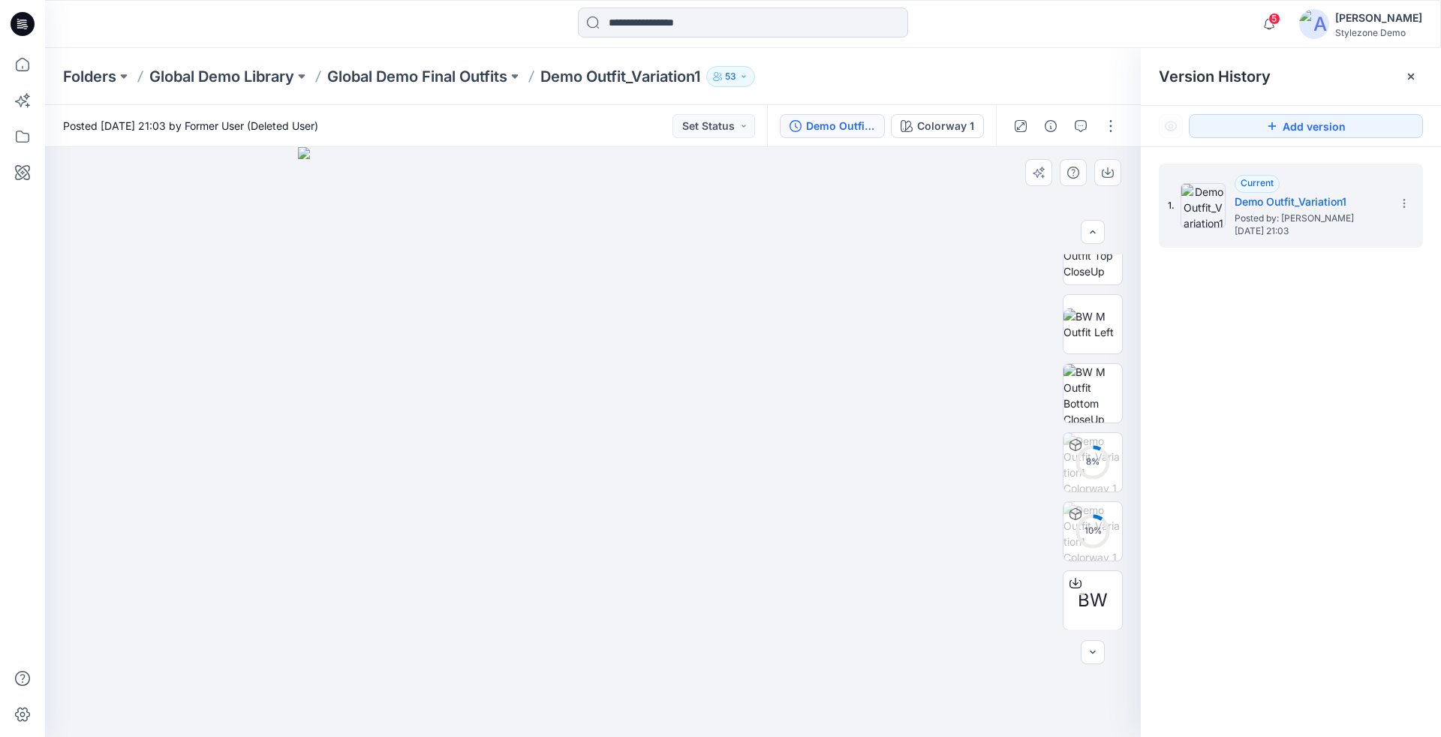
click at [858, 578] on img at bounding box center [593, 442] width 590 height 590
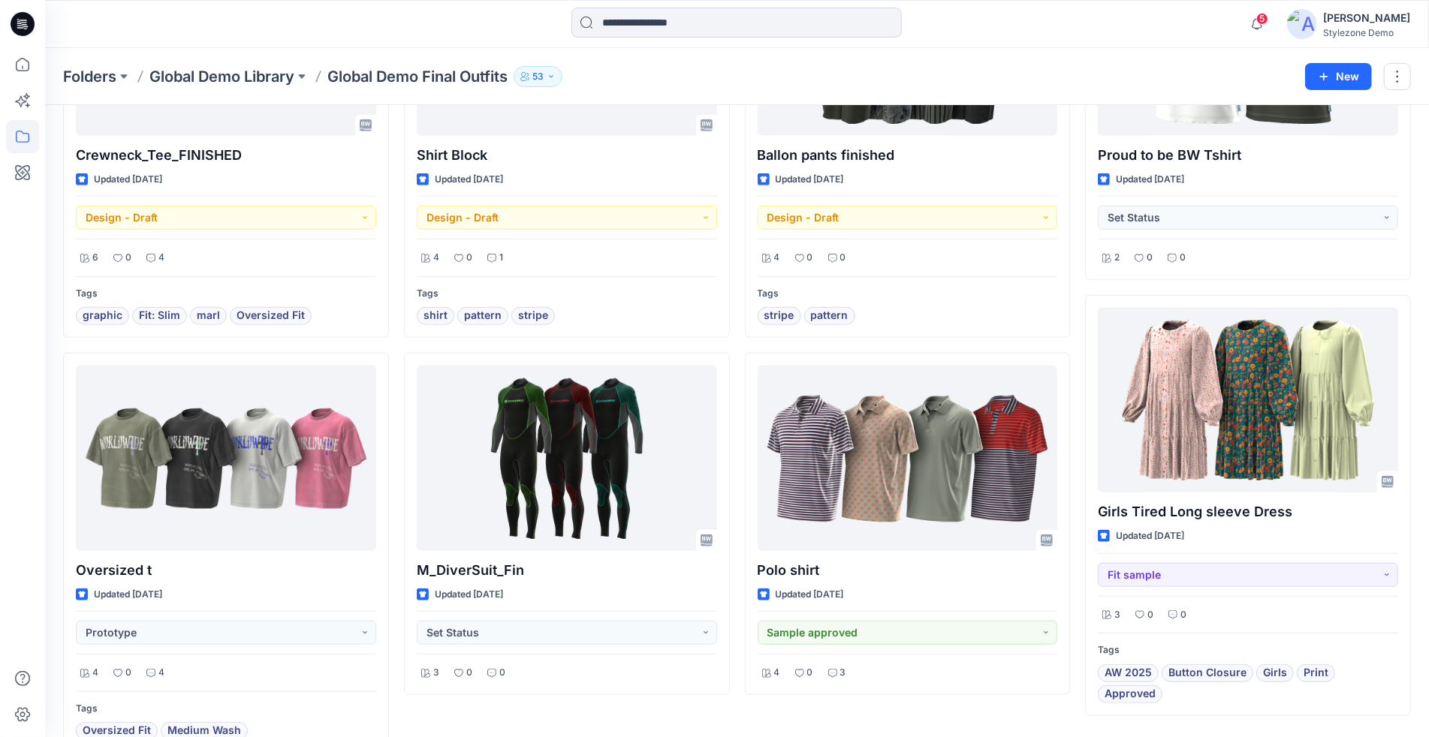
scroll to position [319, 0]
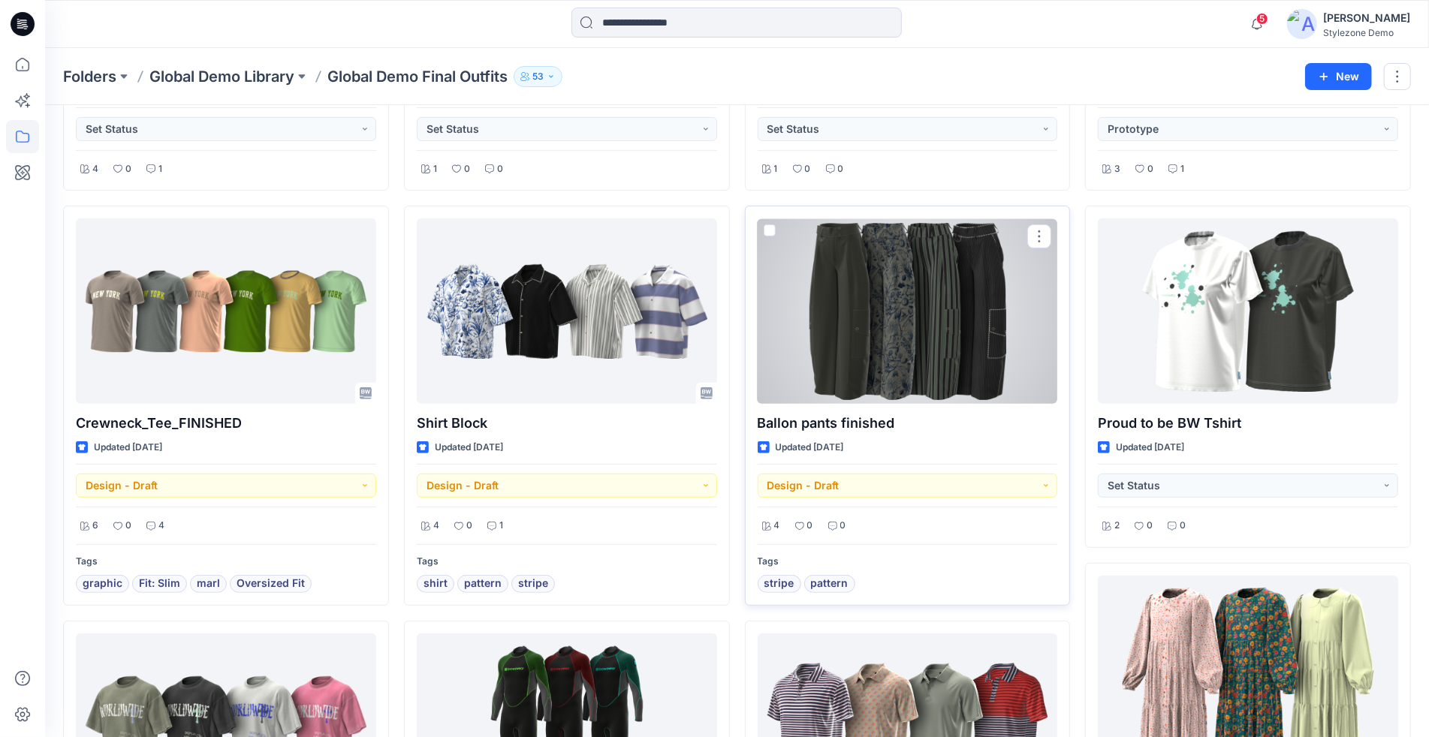
click at [864, 394] on div at bounding box center [907, 310] width 300 height 185
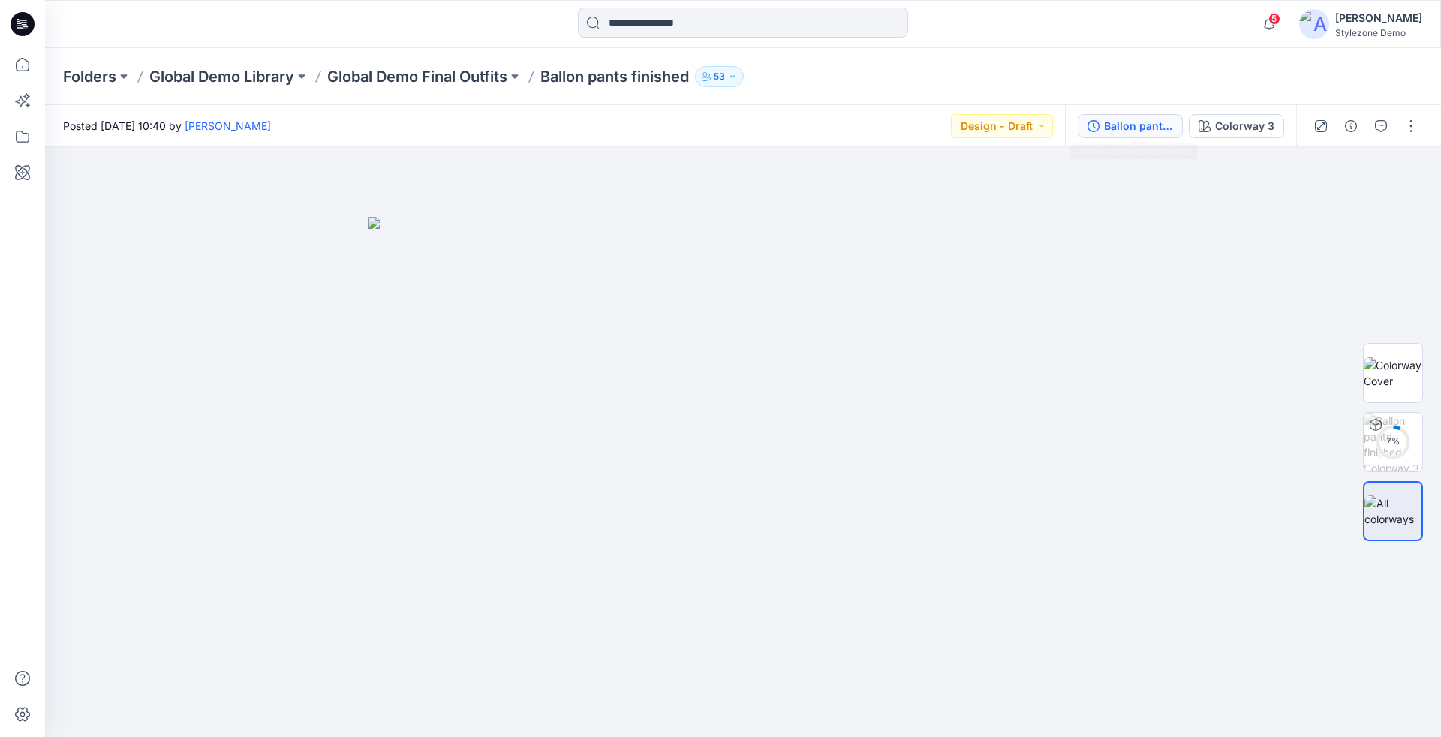
click at [1173, 125] on div "Ballon pants finished" at bounding box center [1138, 126] width 69 height 17
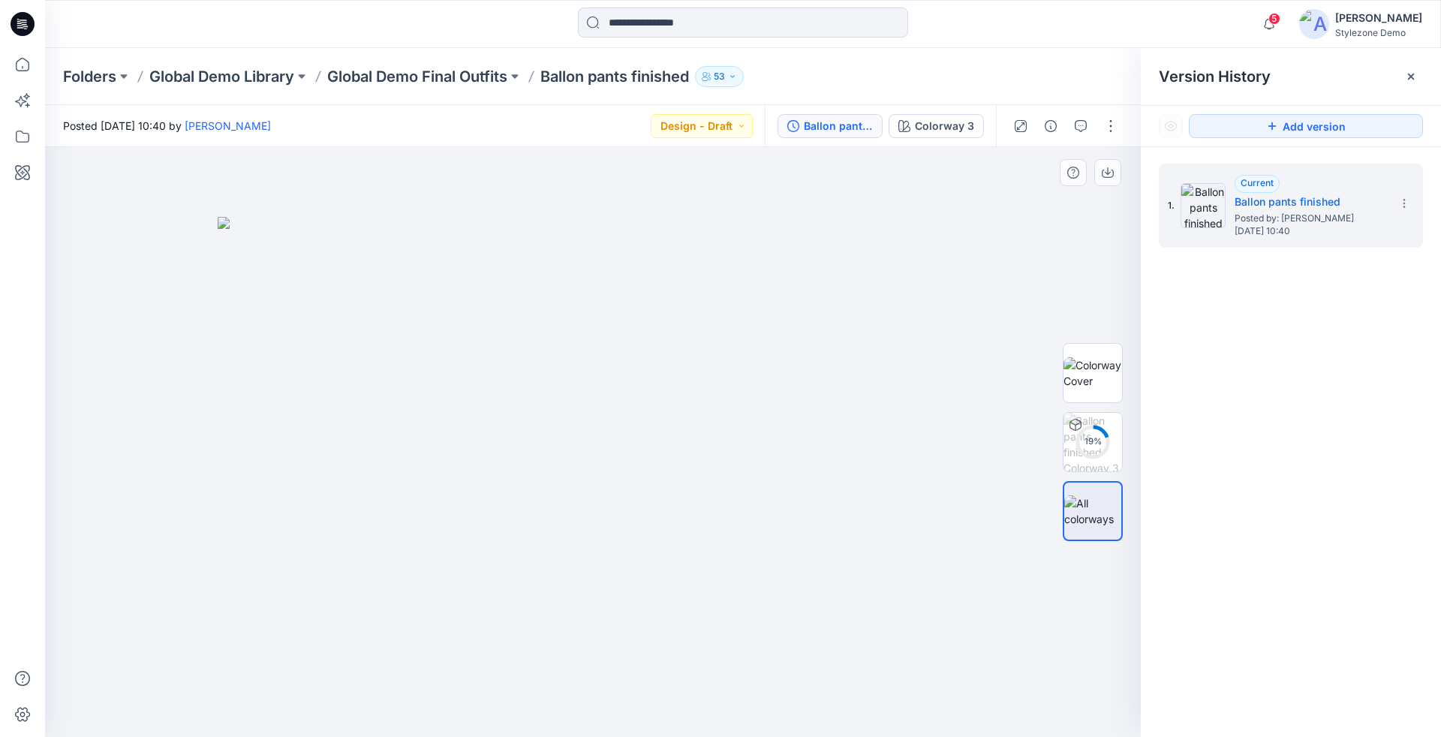
click at [1061, 312] on div "19 %" at bounding box center [1093, 441] width 96 height 375
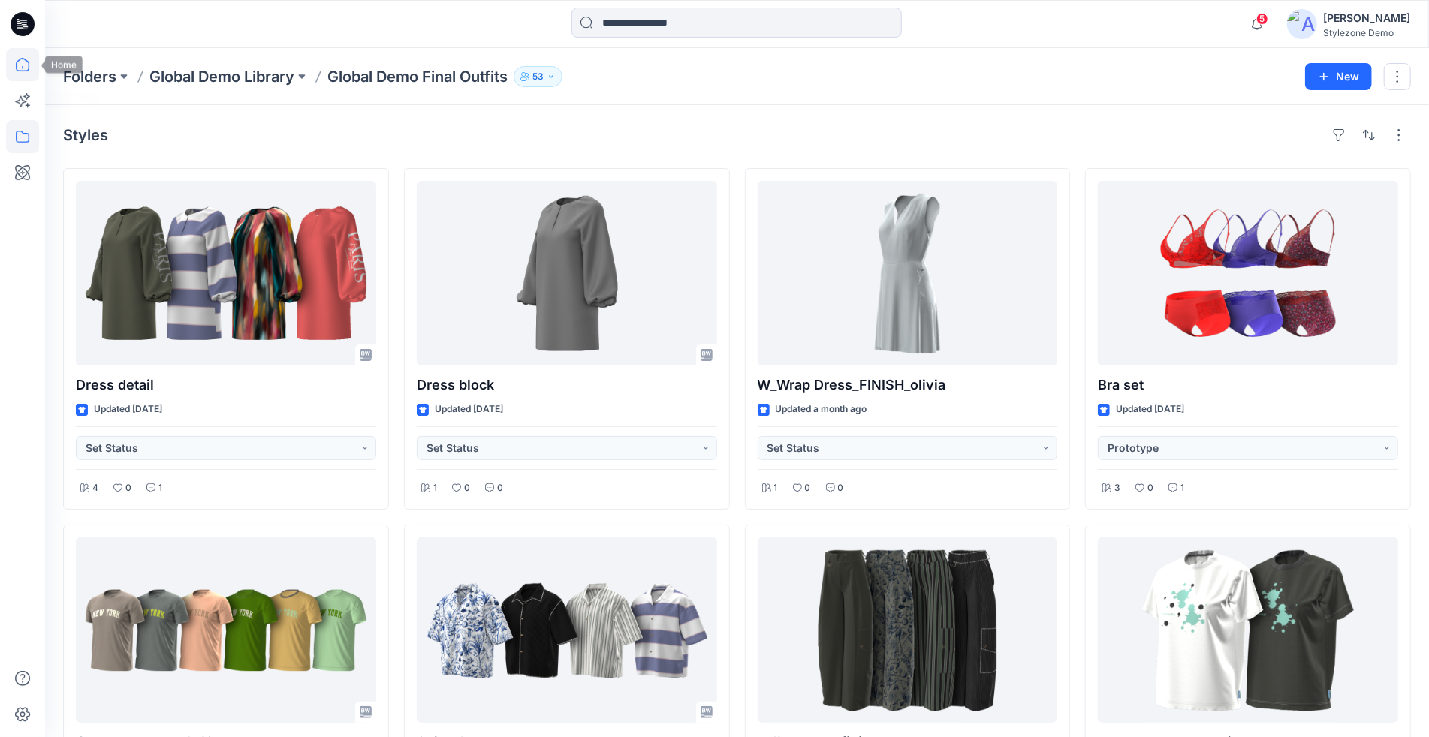
click at [20, 64] on icon at bounding box center [22, 64] width 33 height 33
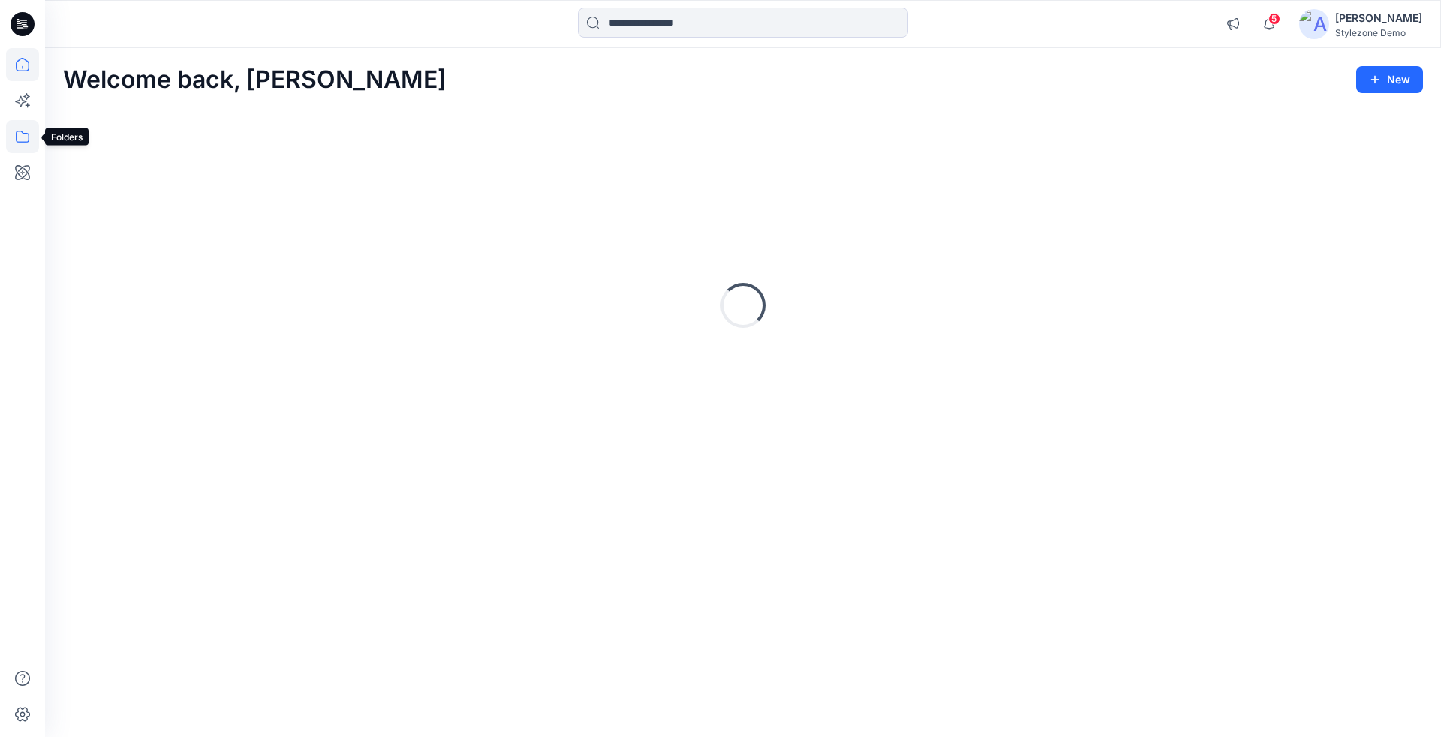
click at [26, 132] on icon at bounding box center [22, 136] width 33 height 33
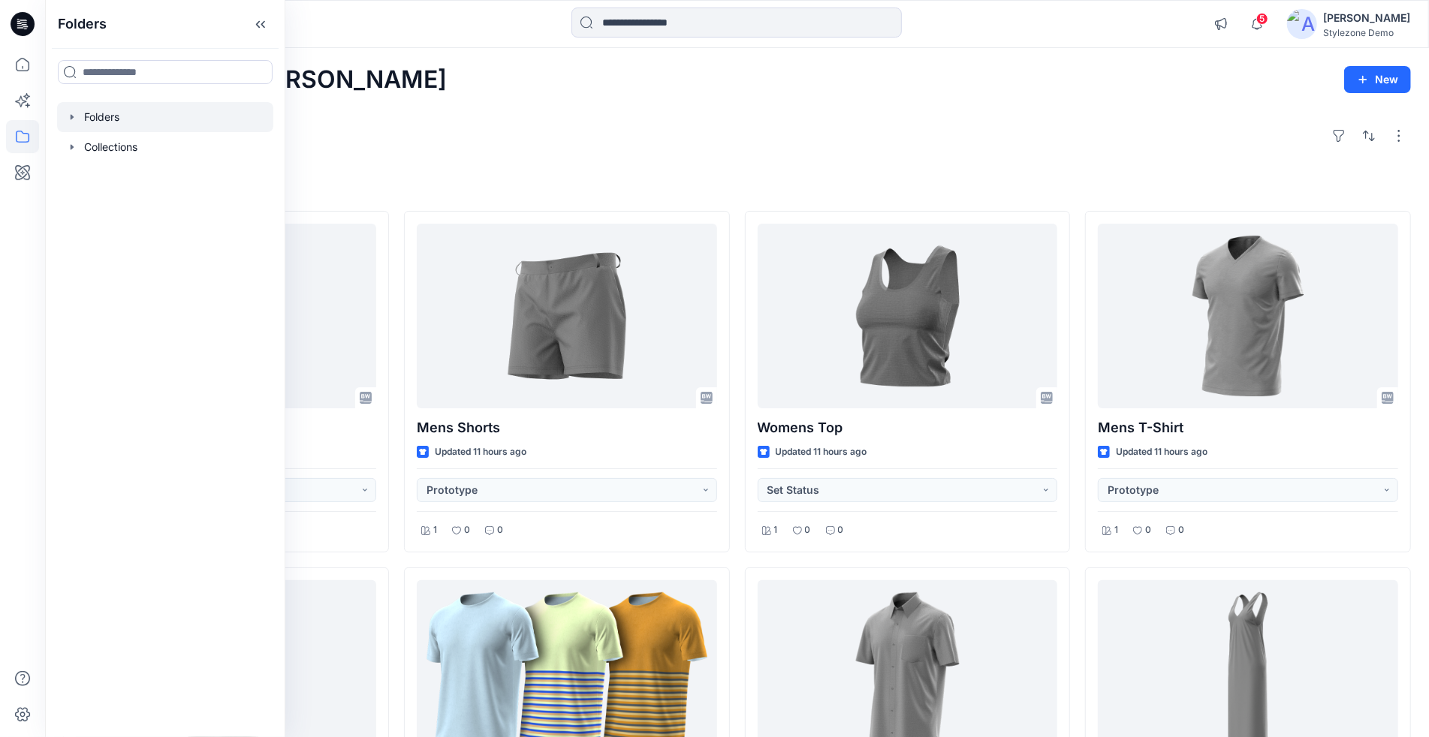
click at [69, 116] on icon "button" at bounding box center [72, 117] width 12 height 12
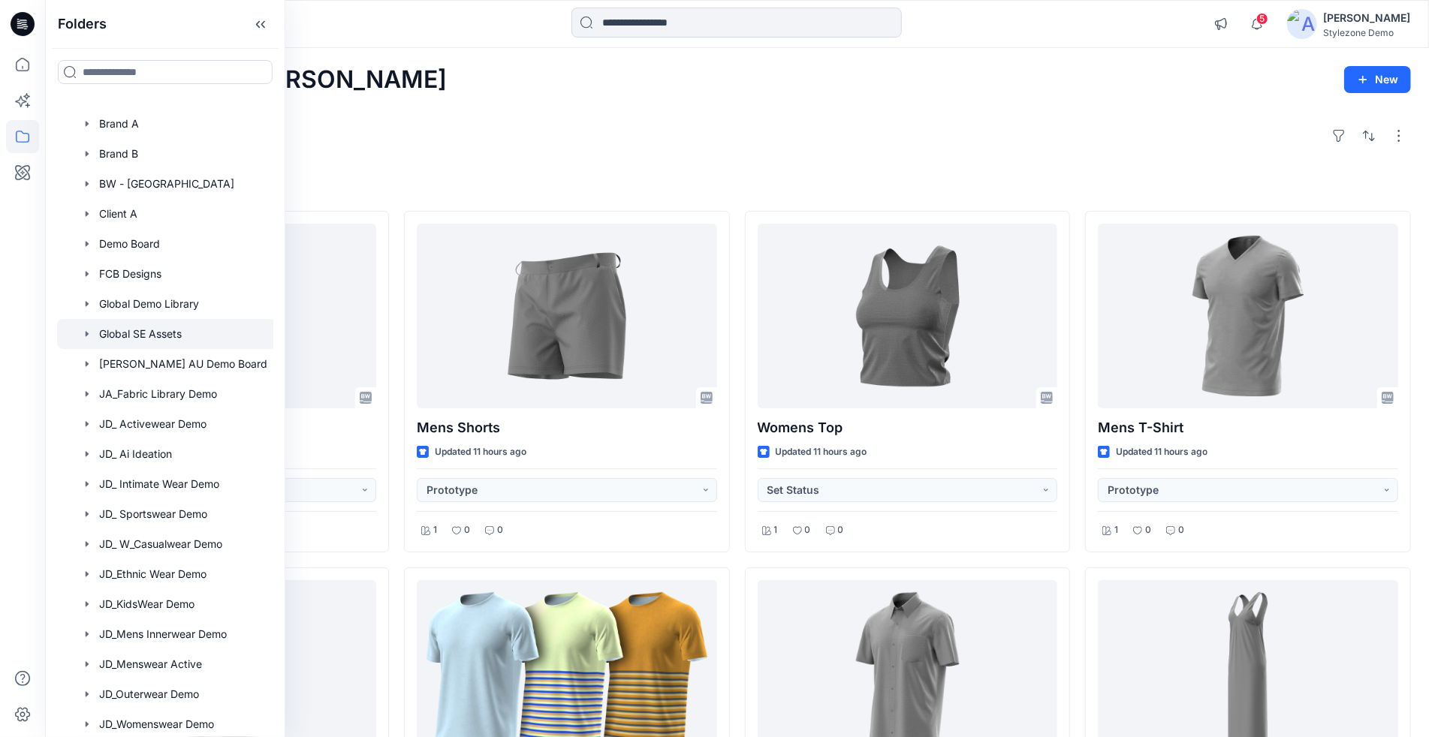
scroll to position [289, 0]
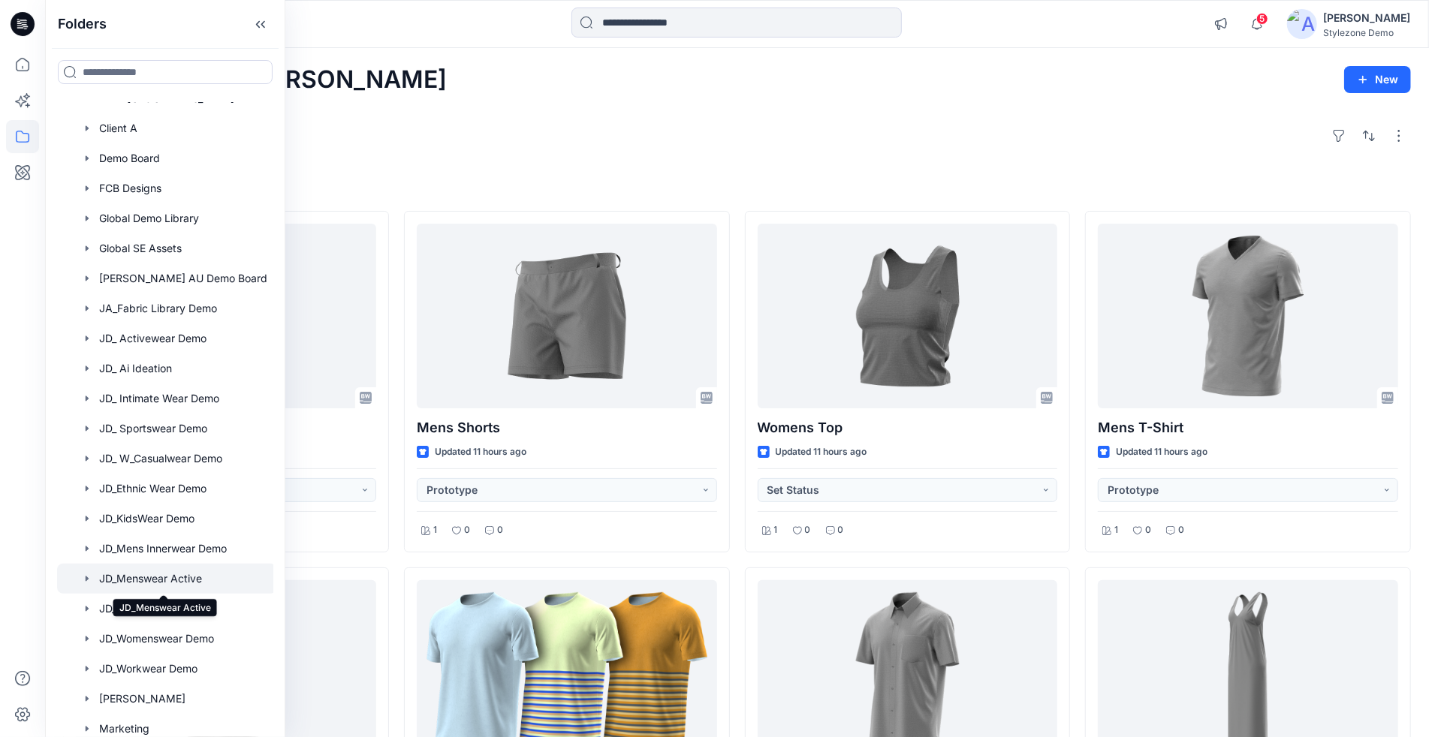
click at [183, 578] on div at bounding box center [166, 579] width 219 height 30
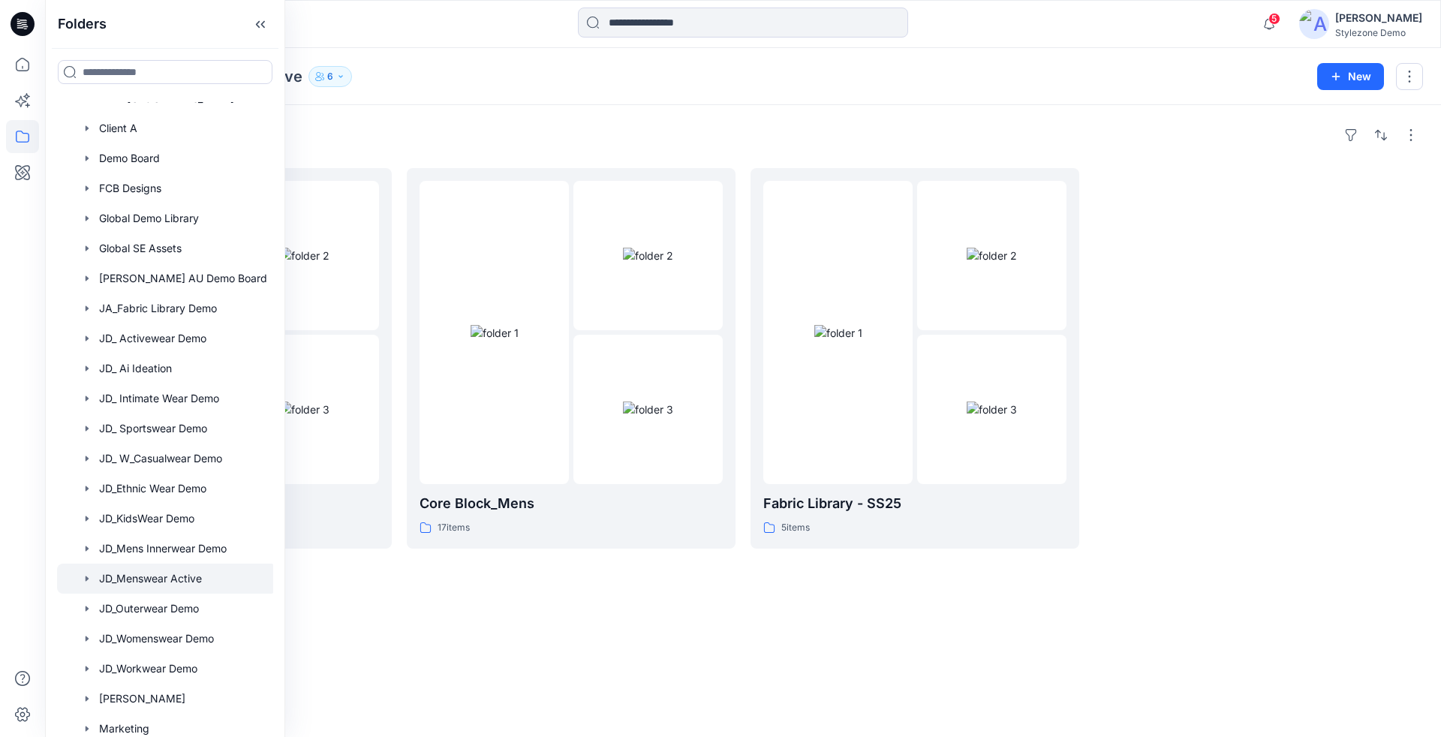
click at [643, 607] on div "Folders Mens New Development '25 19 items Core Block_Mens 17 items Fabric Libra…" at bounding box center [743, 421] width 1396 height 632
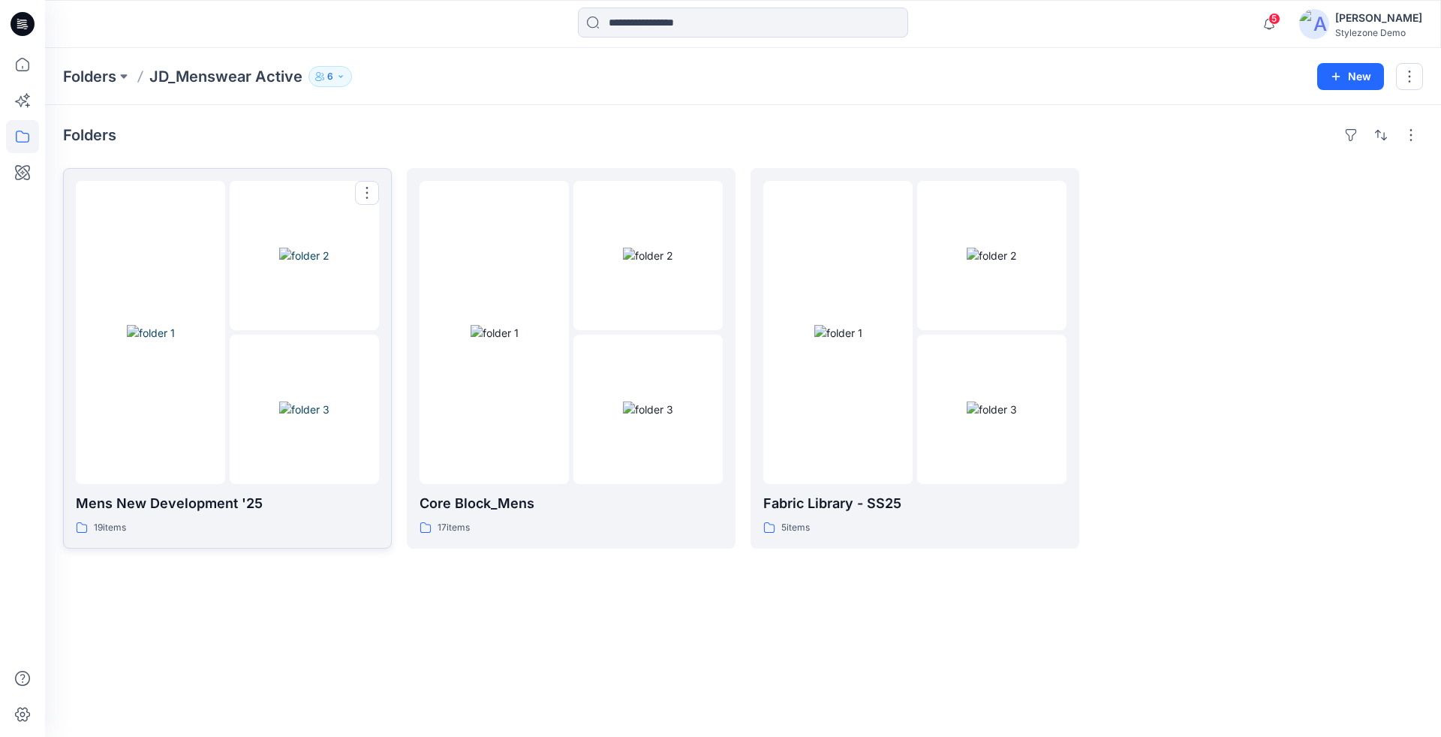
click at [328, 402] on img at bounding box center [304, 410] width 50 height 16
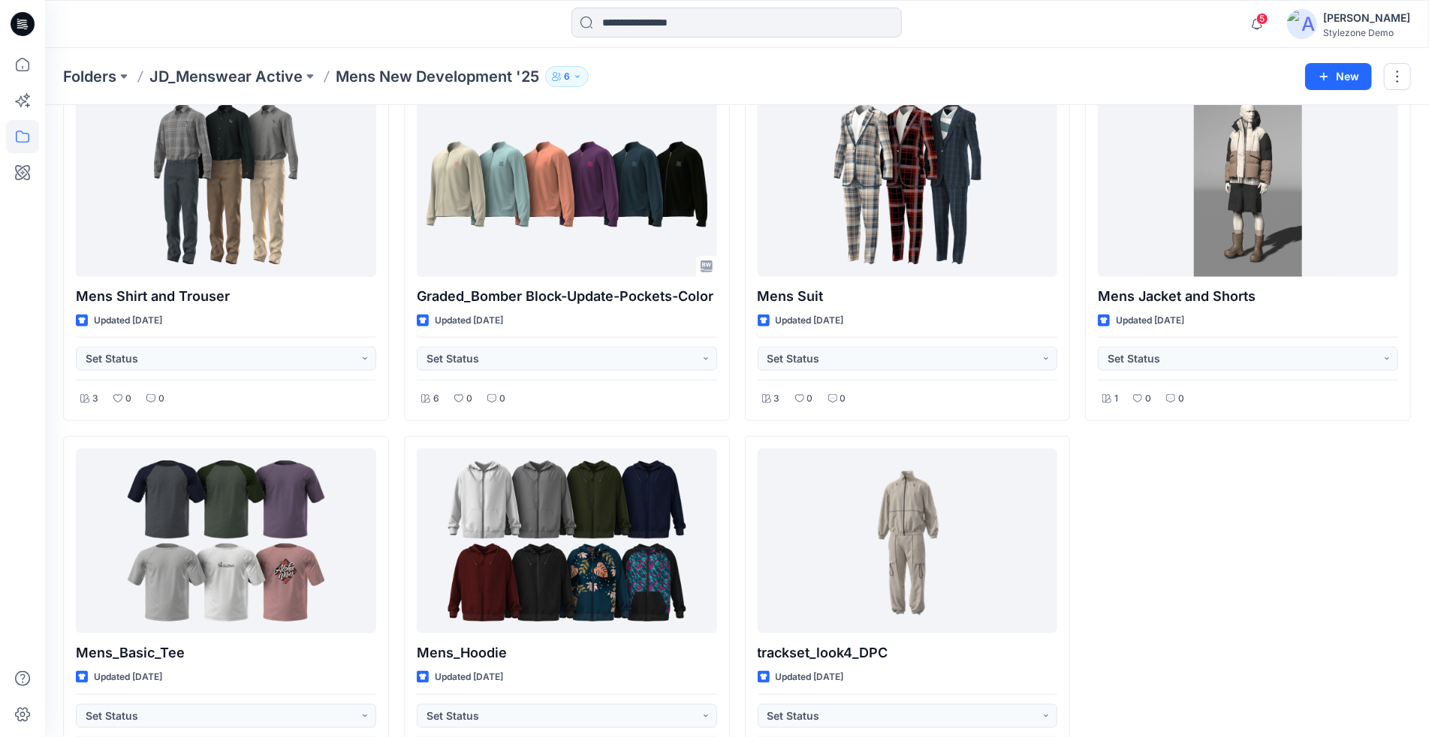
scroll to position [1149, 0]
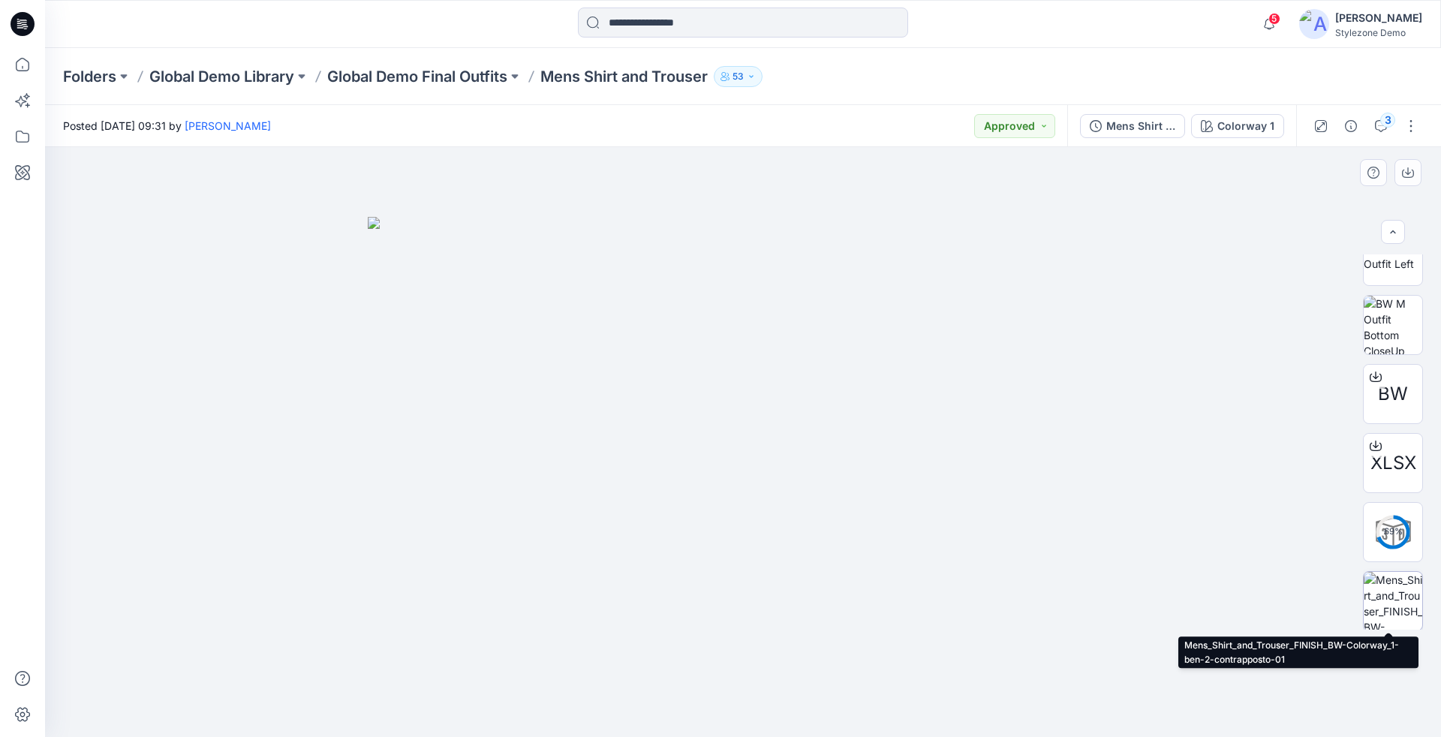
scroll to position [608, 0]
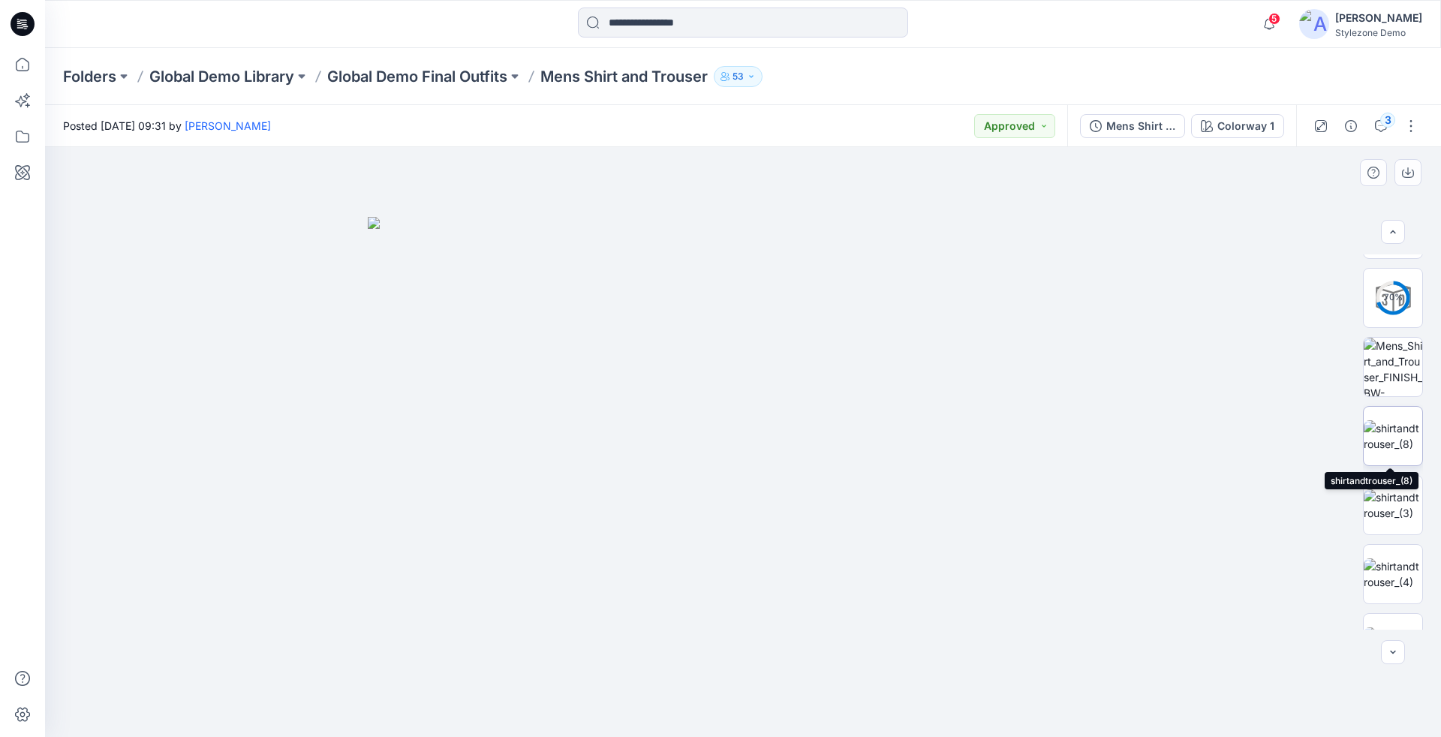
click at [1393, 432] on img at bounding box center [1393, 436] width 59 height 32
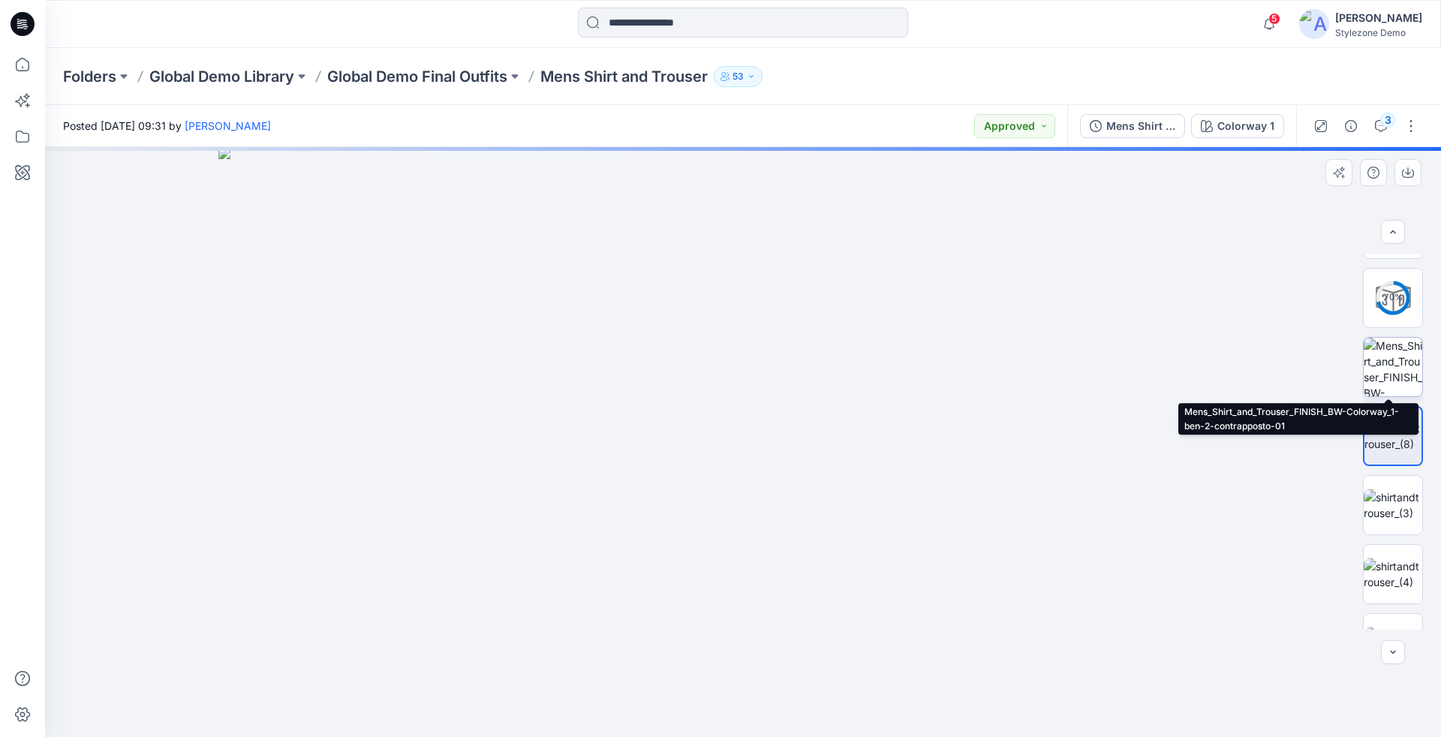
click at [1390, 363] on img at bounding box center [1393, 367] width 59 height 59
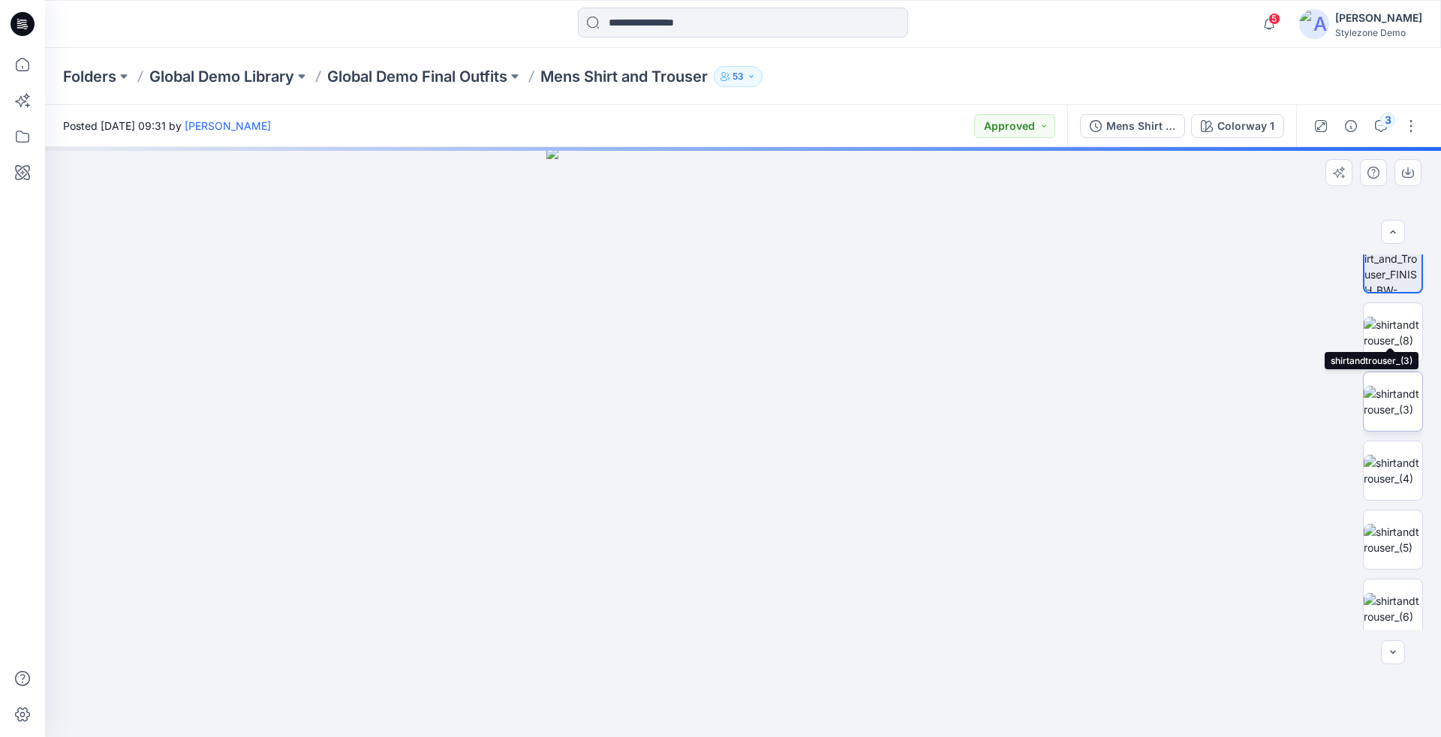
scroll to position [797, 0]
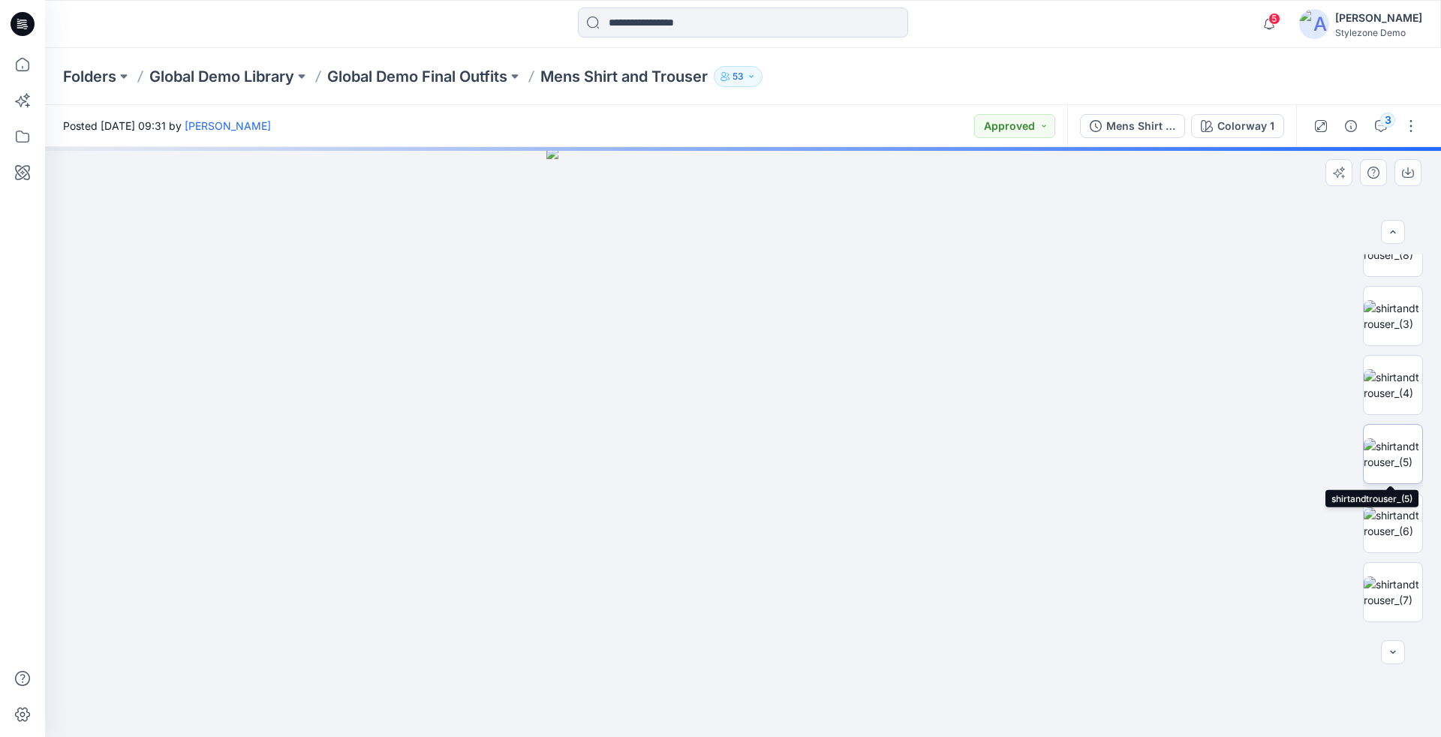
click at [1392, 453] on img at bounding box center [1393, 454] width 59 height 32
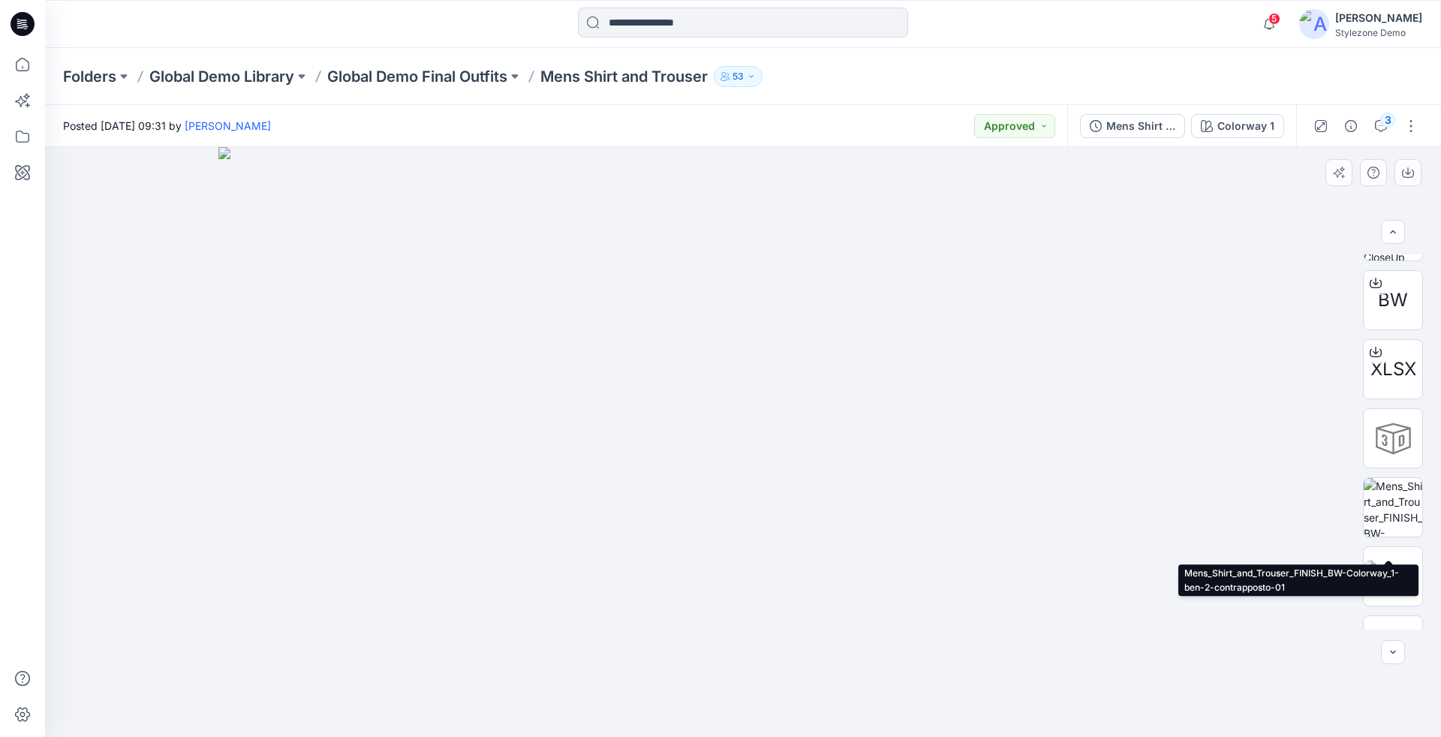
scroll to position [447, 0]
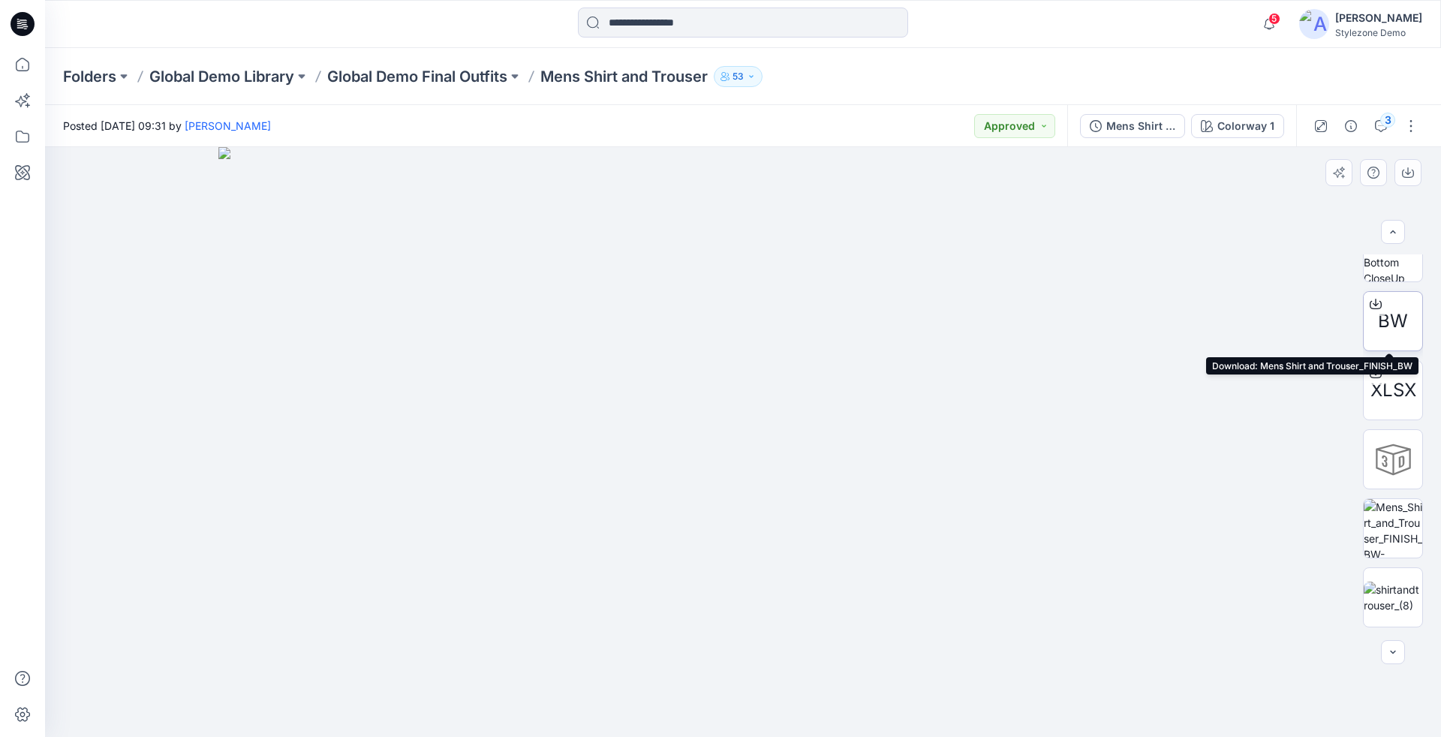
click at [1390, 307] on div "BW" at bounding box center [1393, 321] width 60 height 60
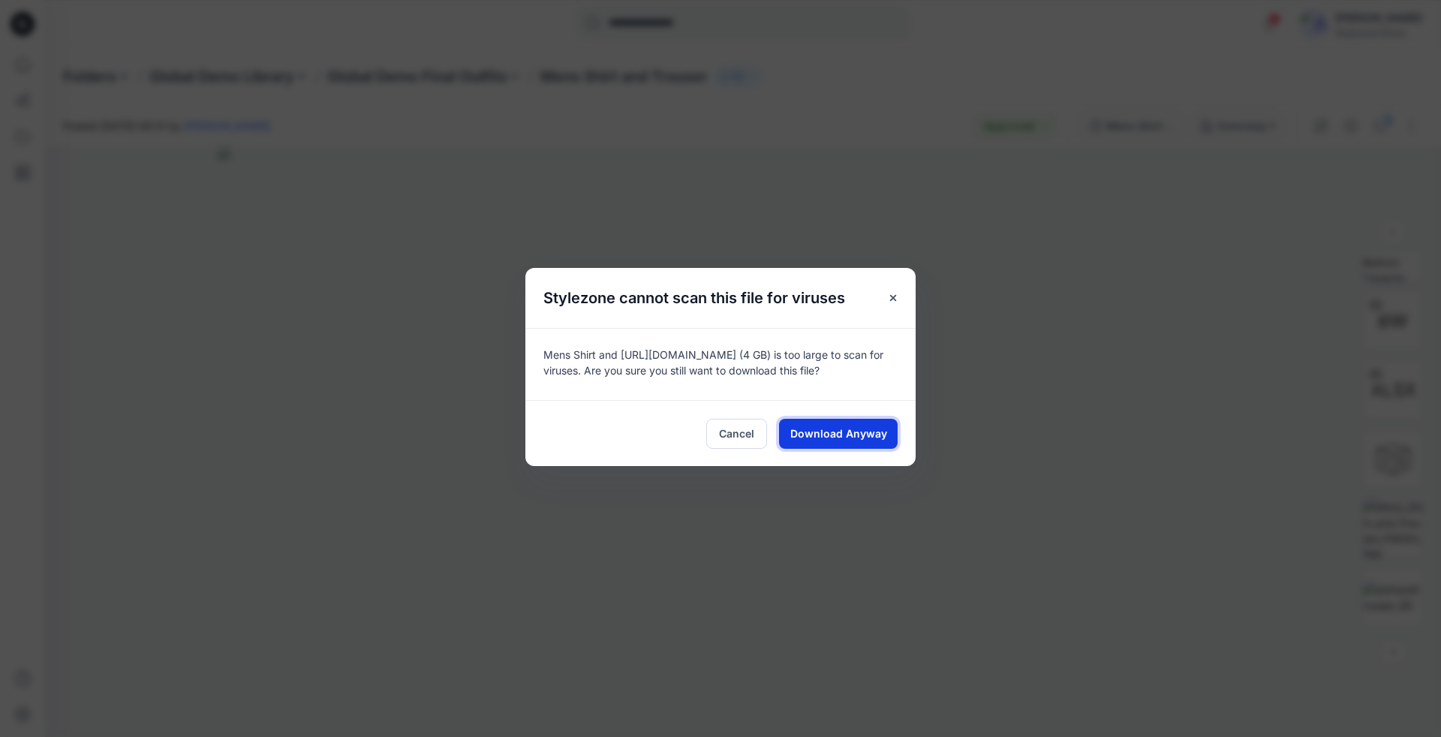
click at [876, 435] on span "Download Anyway" at bounding box center [839, 434] width 97 height 16
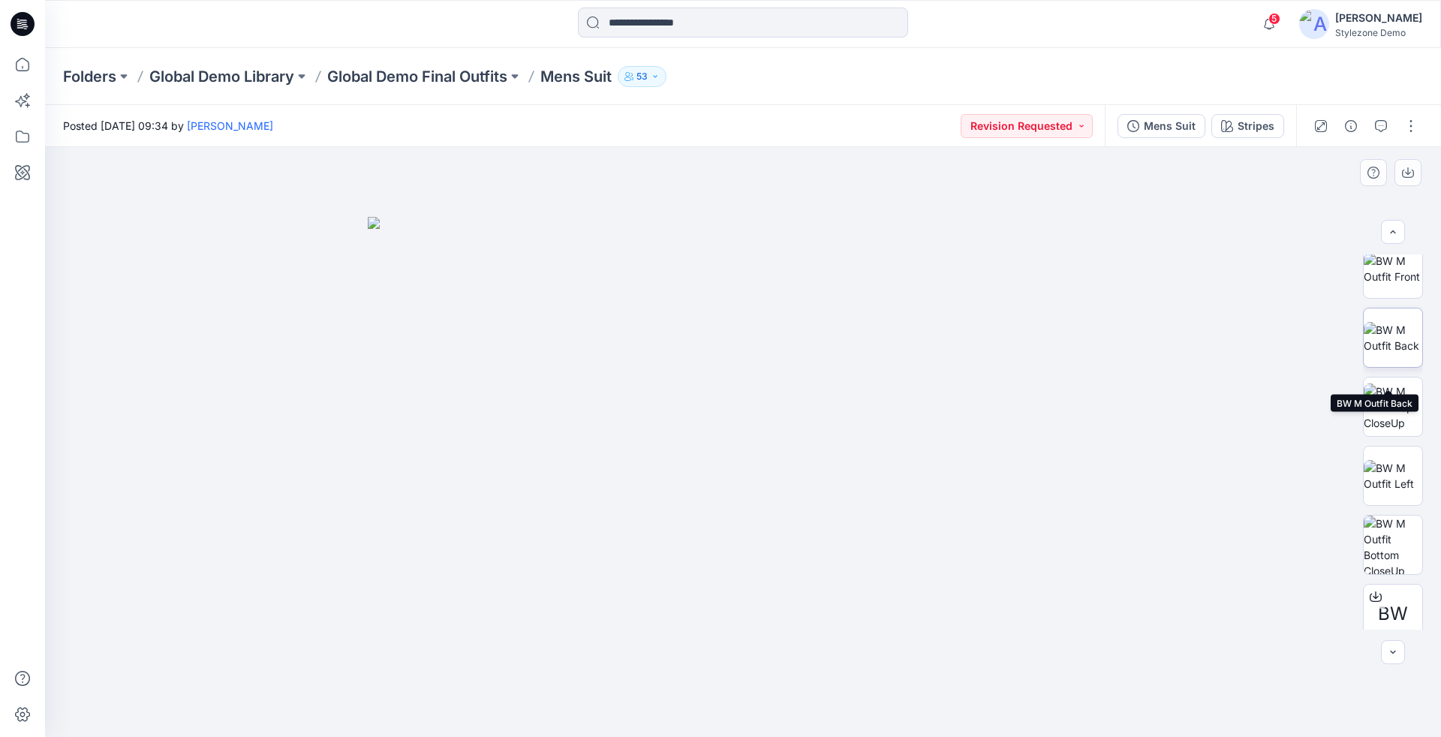
scroll to position [133, 0]
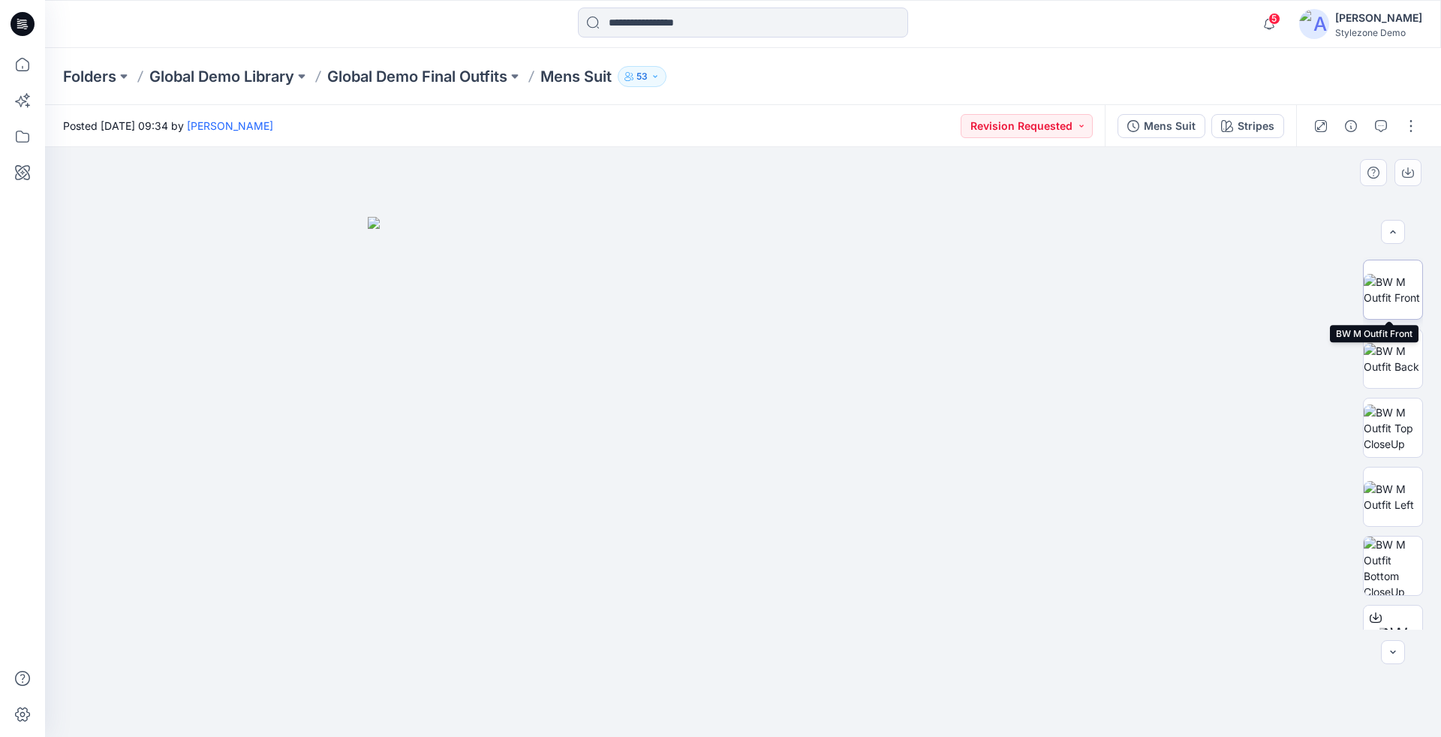
click at [1390, 283] on img at bounding box center [1393, 290] width 59 height 32
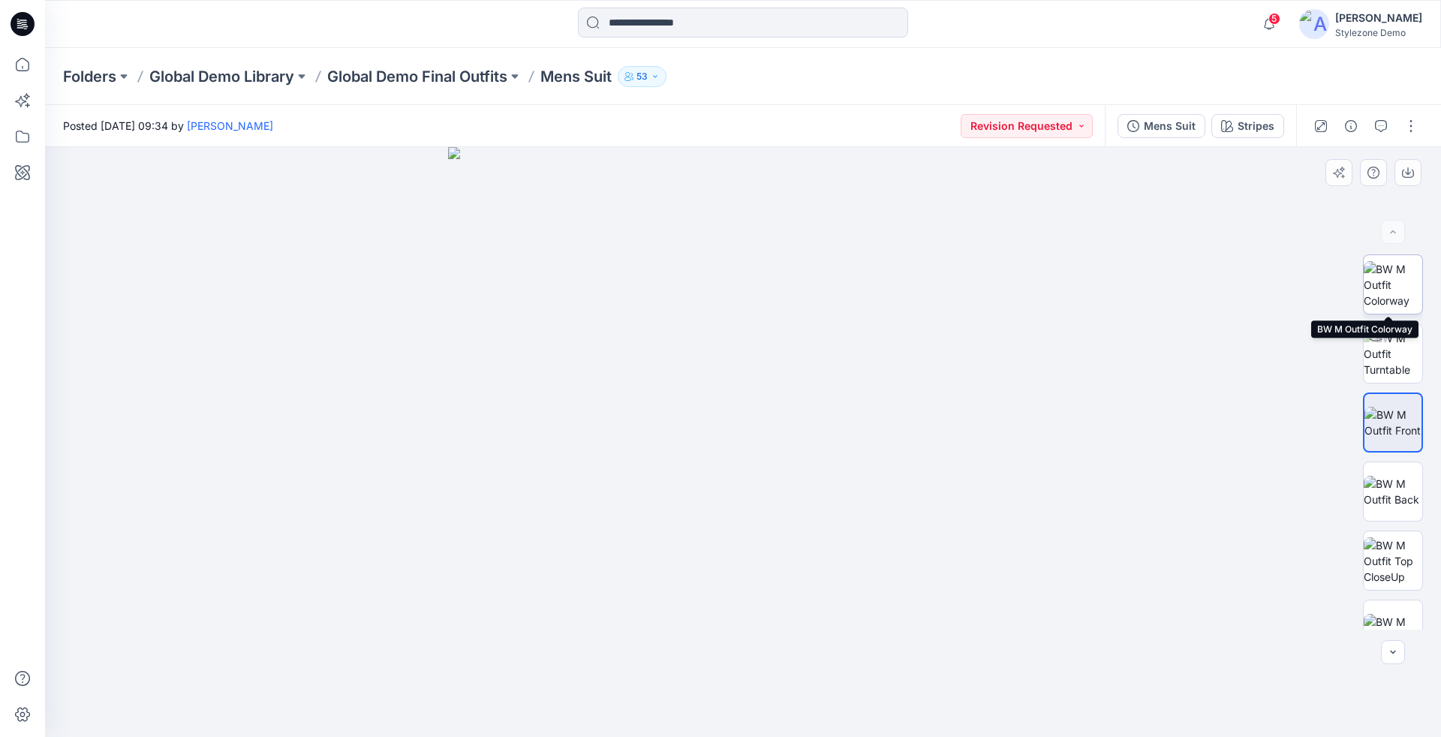
click at [1396, 295] on img at bounding box center [1393, 284] width 59 height 47
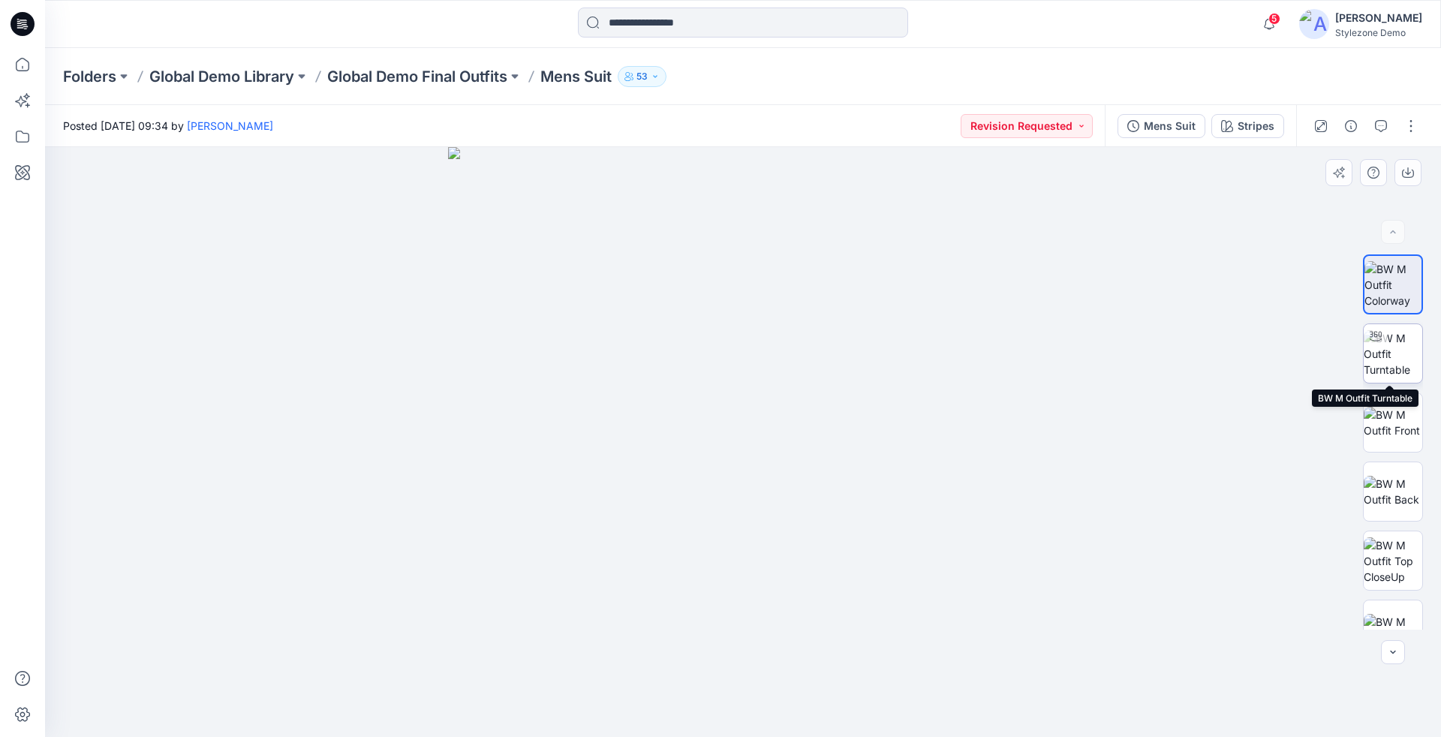
click at [1398, 341] on img at bounding box center [1393, 353] width 59 height 47
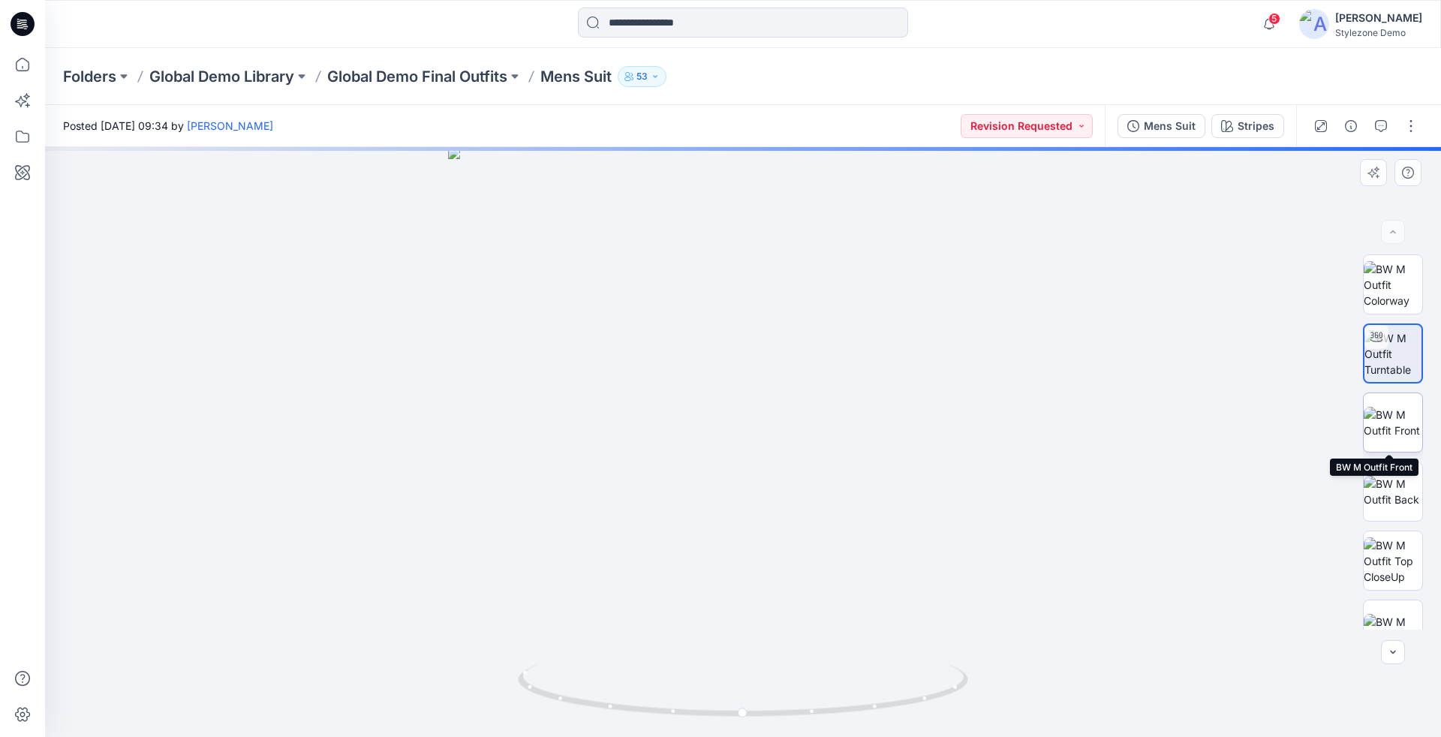
click at [1401, 416] on img at bounding box center [1393, 423] width 59 height 32
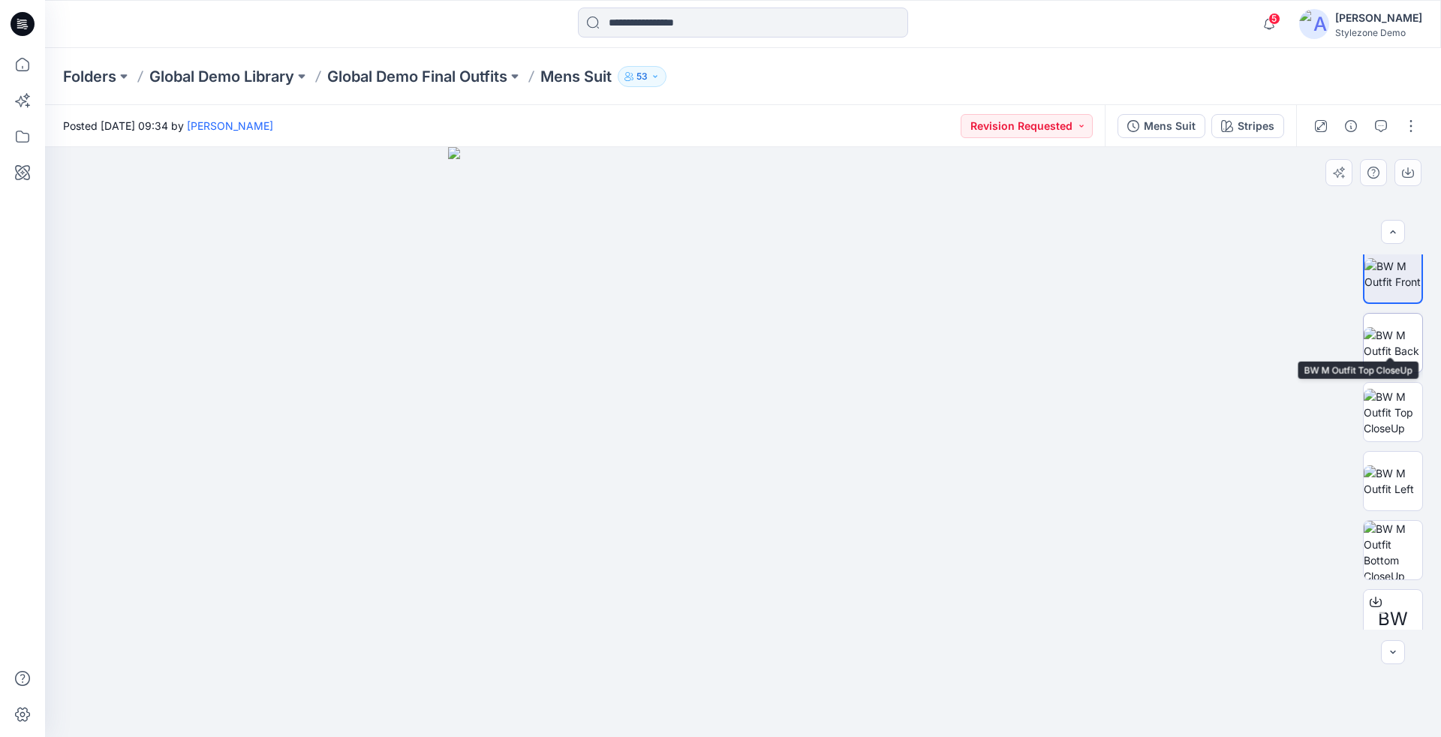
scroll to position [235, 0]
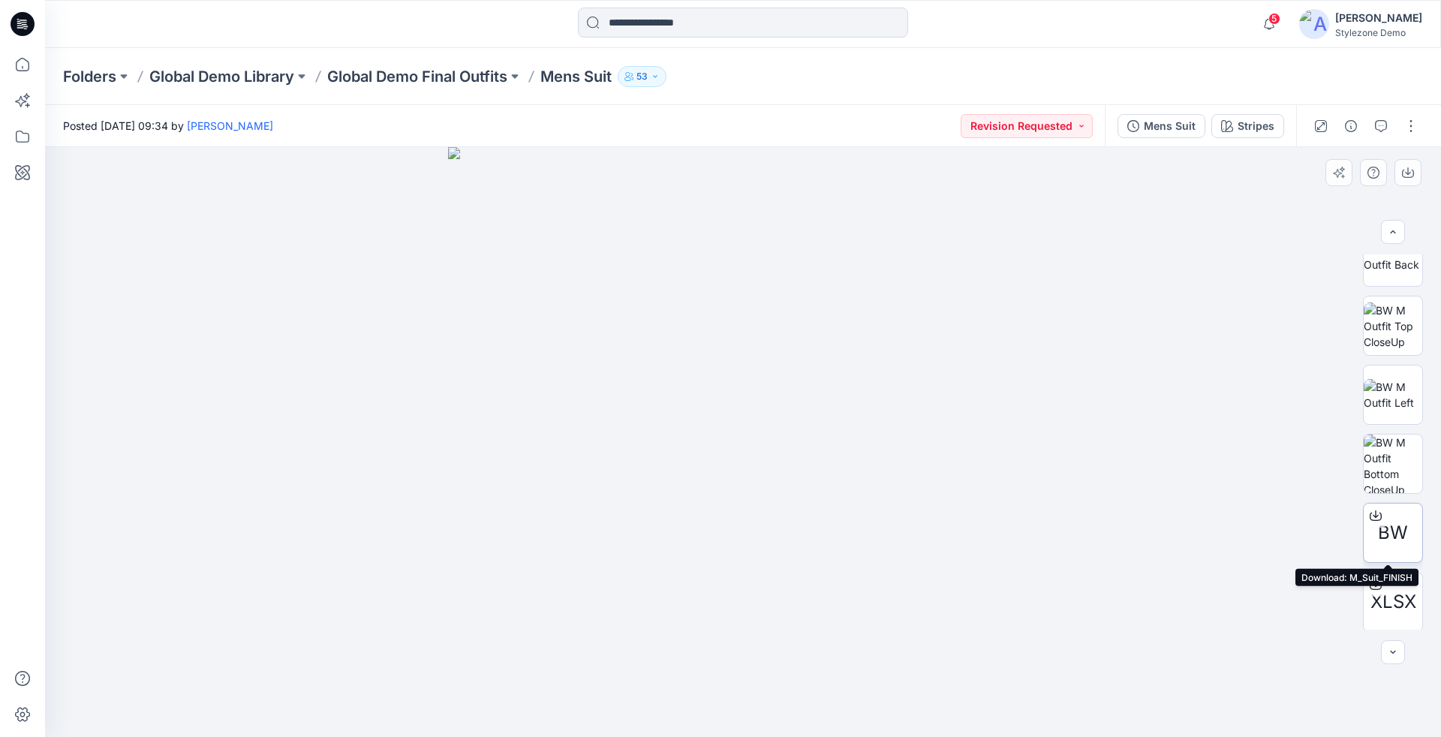
click at [1394, 531] on span "BW" at bounding box center [1393, 533] width 30 height 27
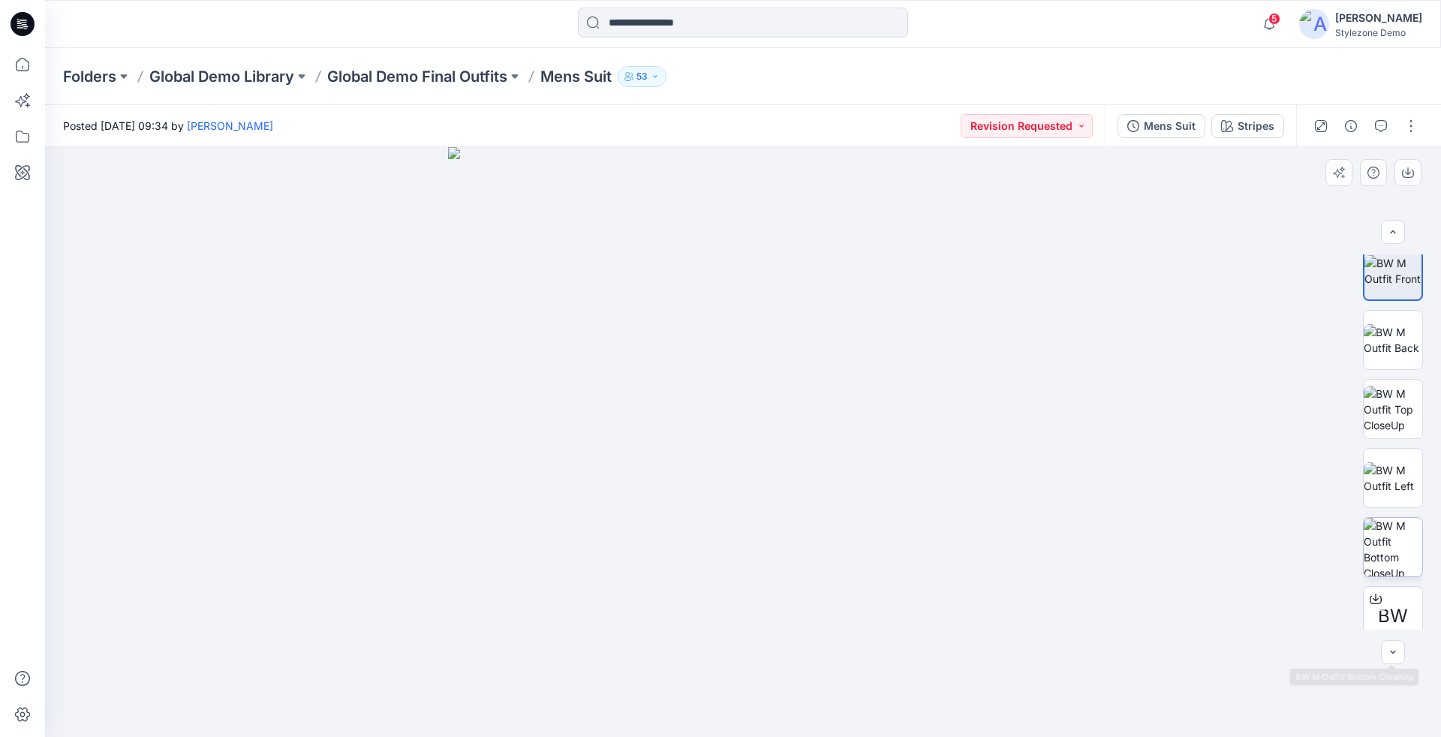
scroll to position [0, 0]
